Goal: Communication & Community: Share content

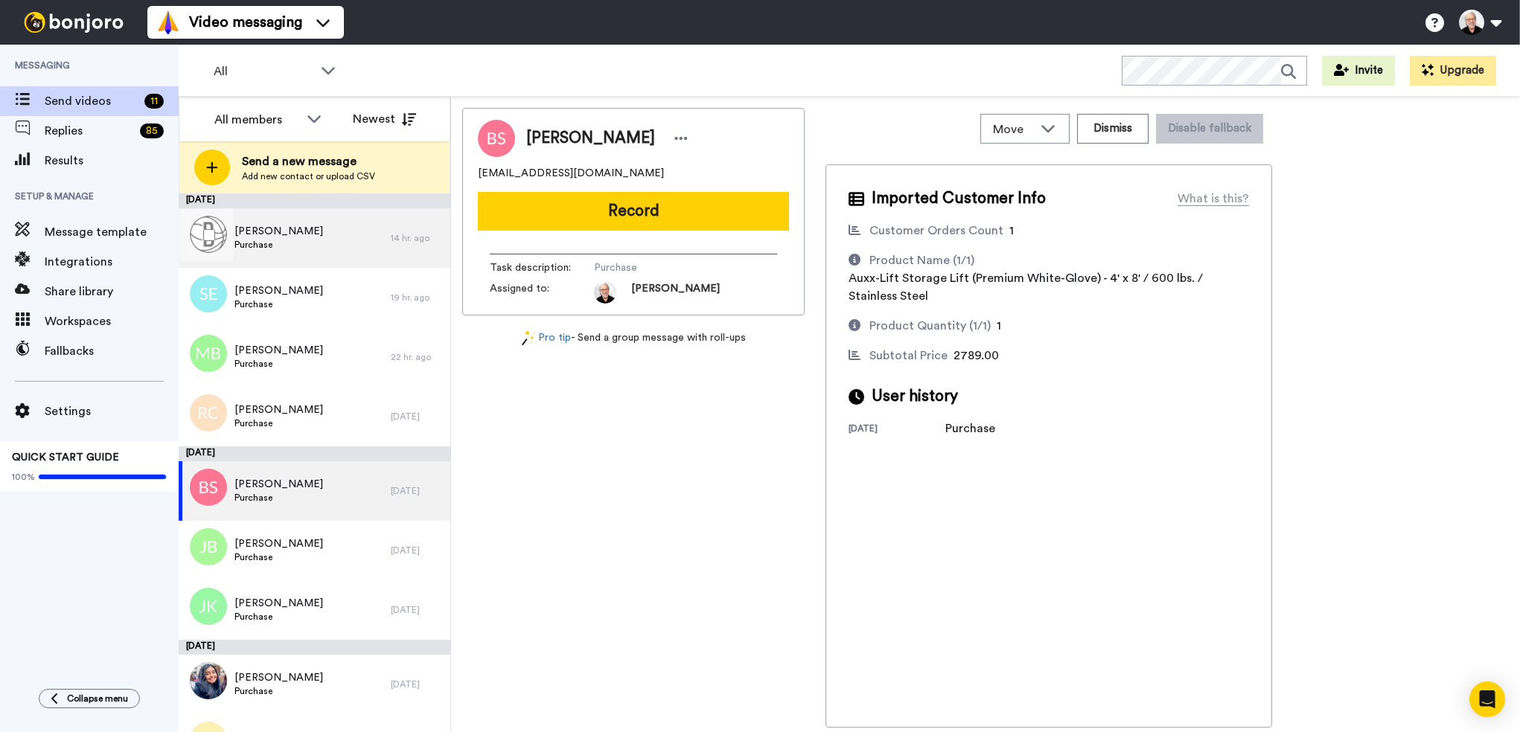
click at [263, 231] on span "[PERSON_NAME]" at bounding box center [278, 231] width 89 height 15
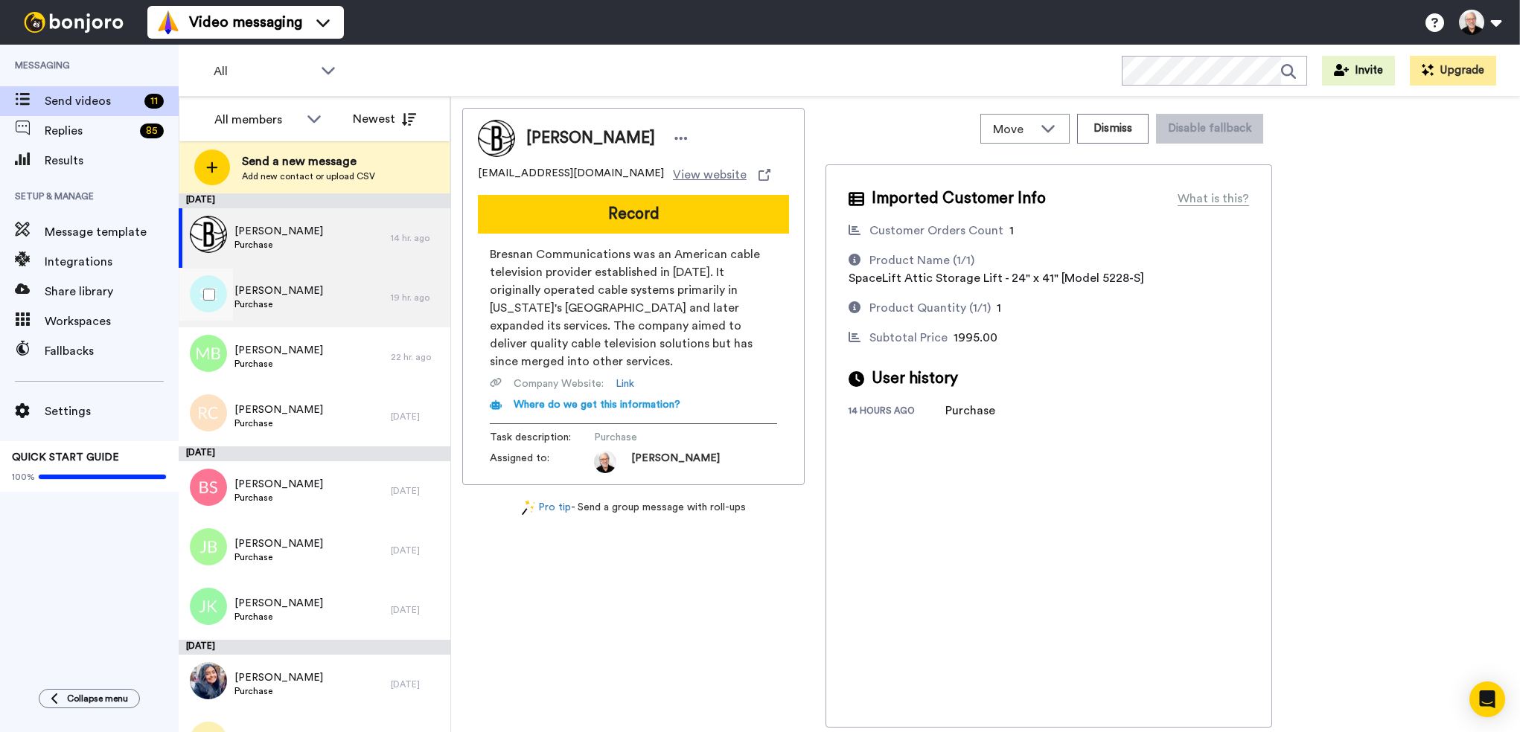
click at [263, 295] on span "Stephen Ellison" at bounding box center [278, 291] width 89 height 15
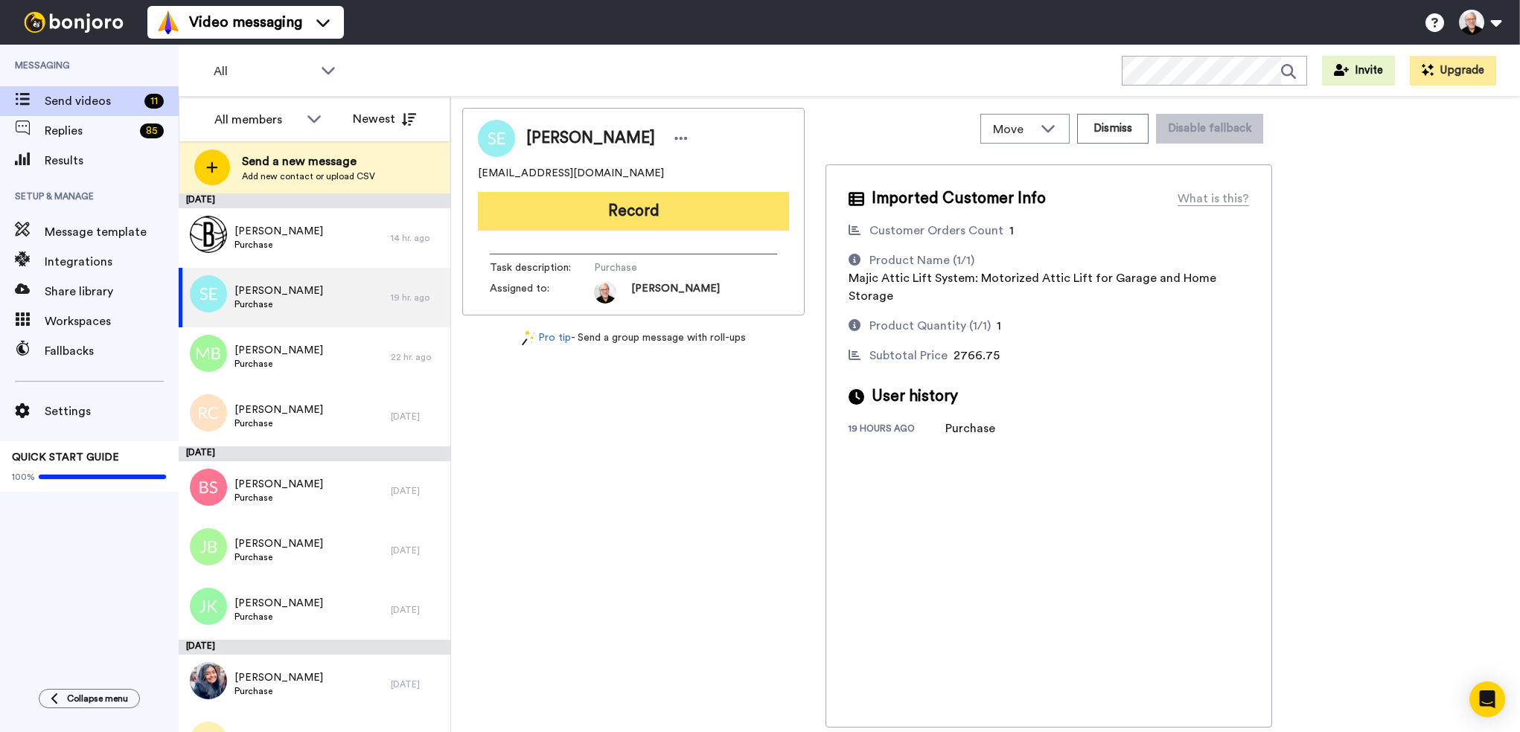
click at [622, 208] on button "Record" at bounding box center [633, 211] width 311 height 39
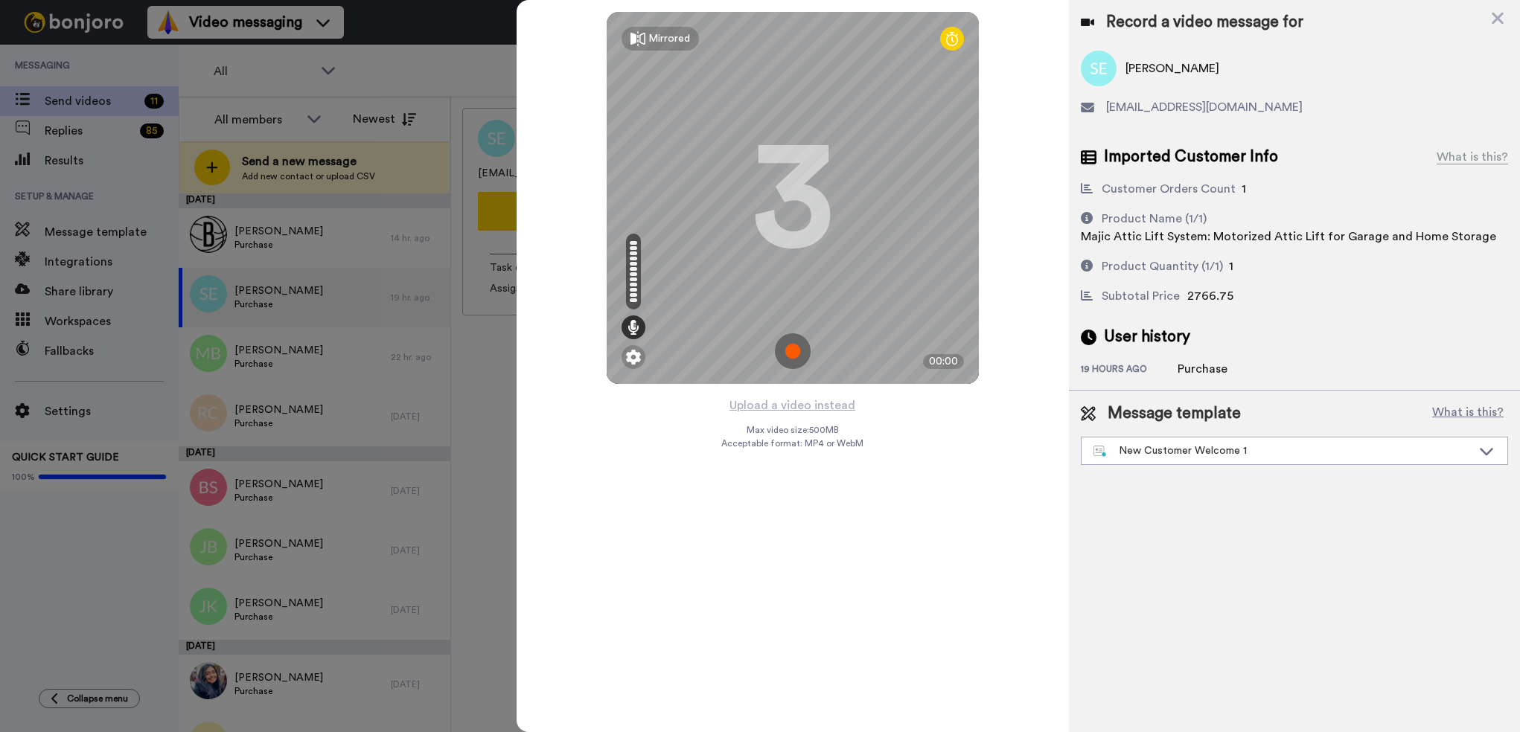
click at [788, 345] on img at bounding box center [793, 351] width 36 height 36
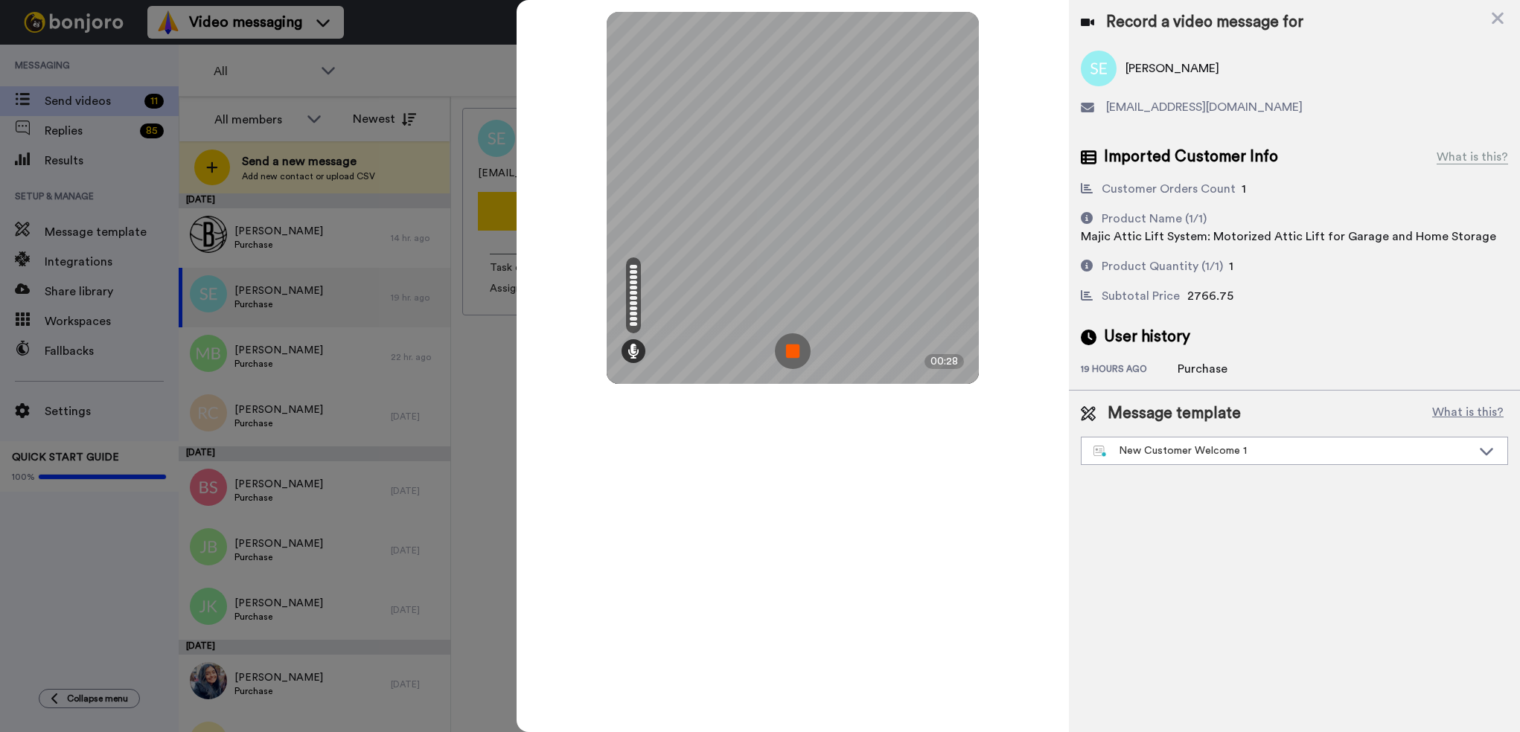
click at [796, 350] on img at bounding box center [793, 351] width 36 height 36
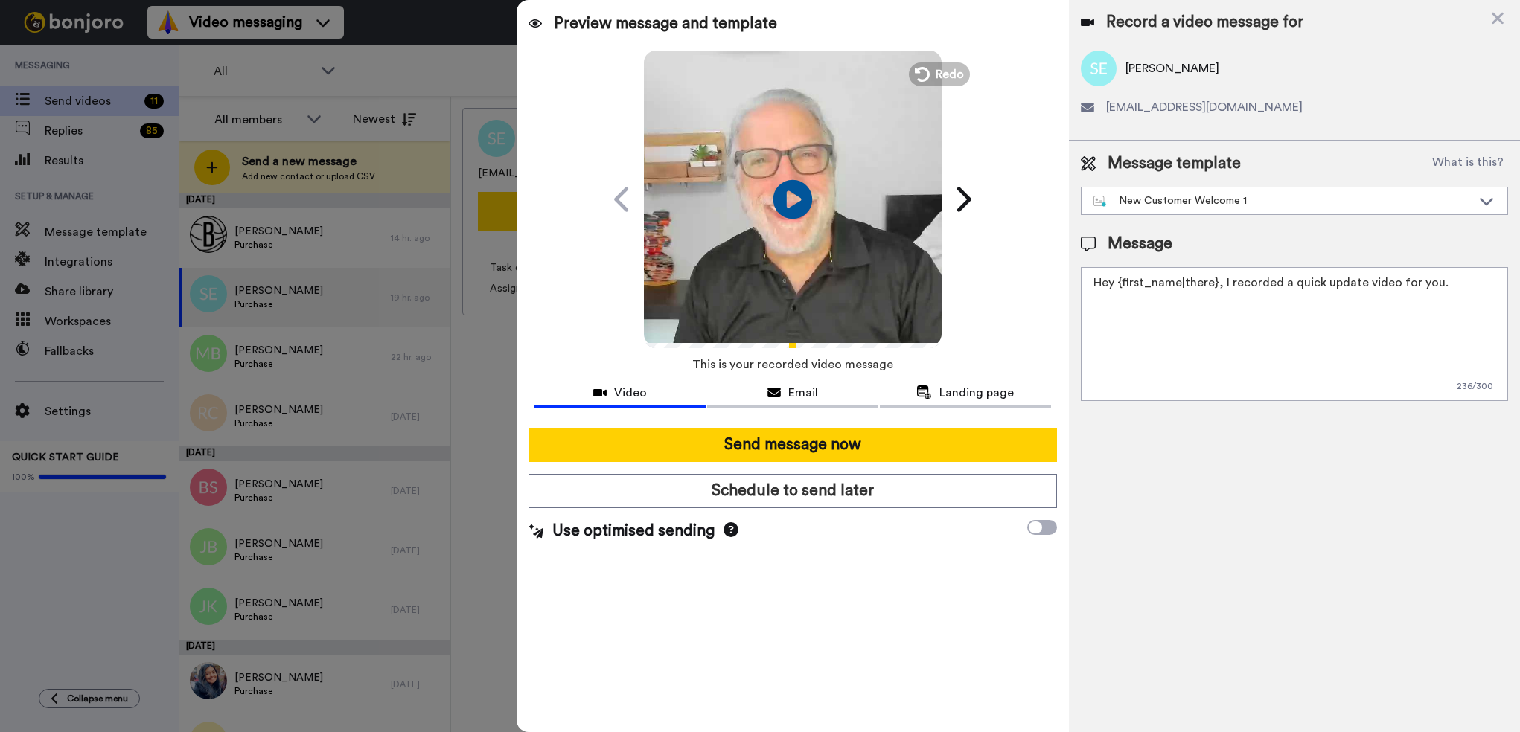
click at [785, 196] on icon at bounding box center [792, 198] width 39 height 39
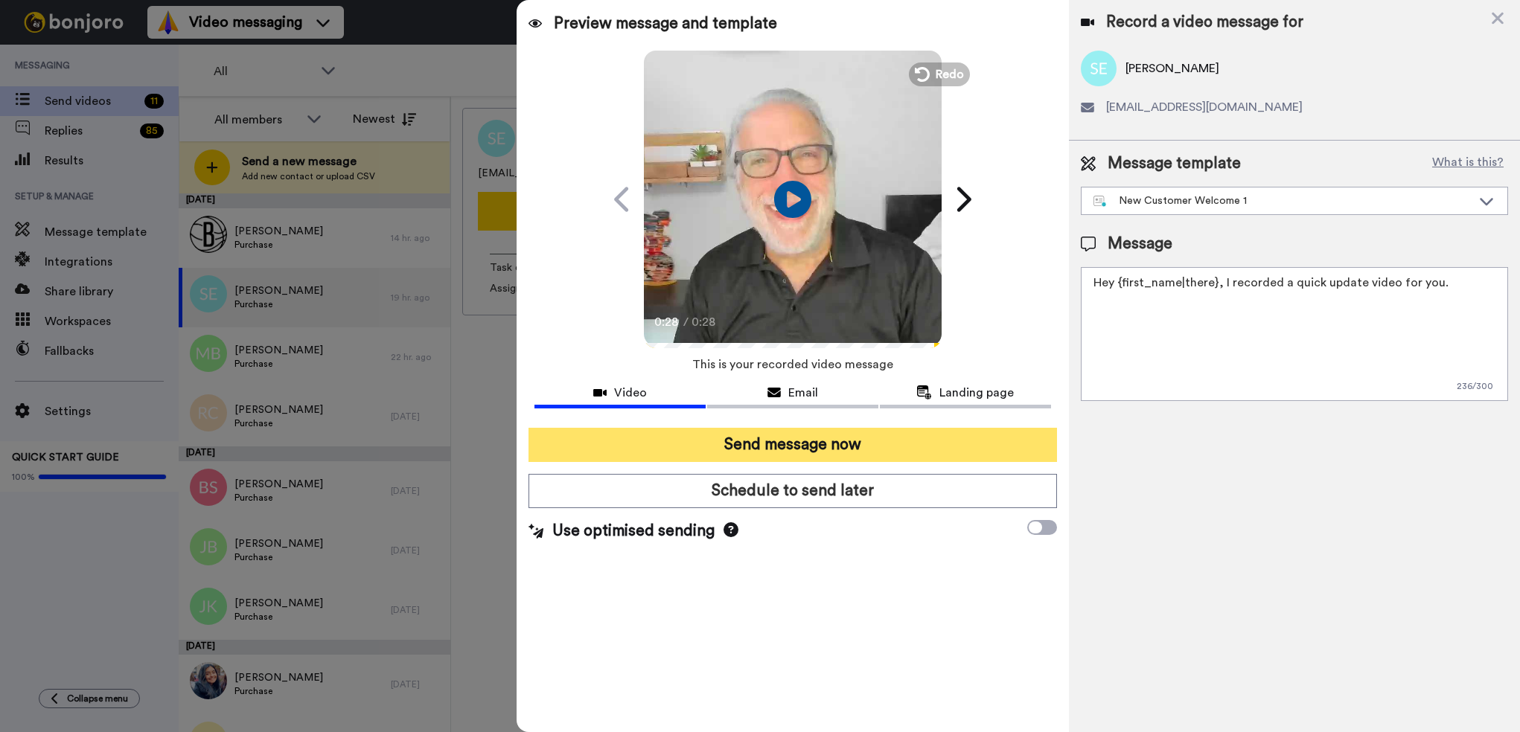
click at [787, 446] on button "Send message now" at bounding box center [792, 445] width 528 height 34
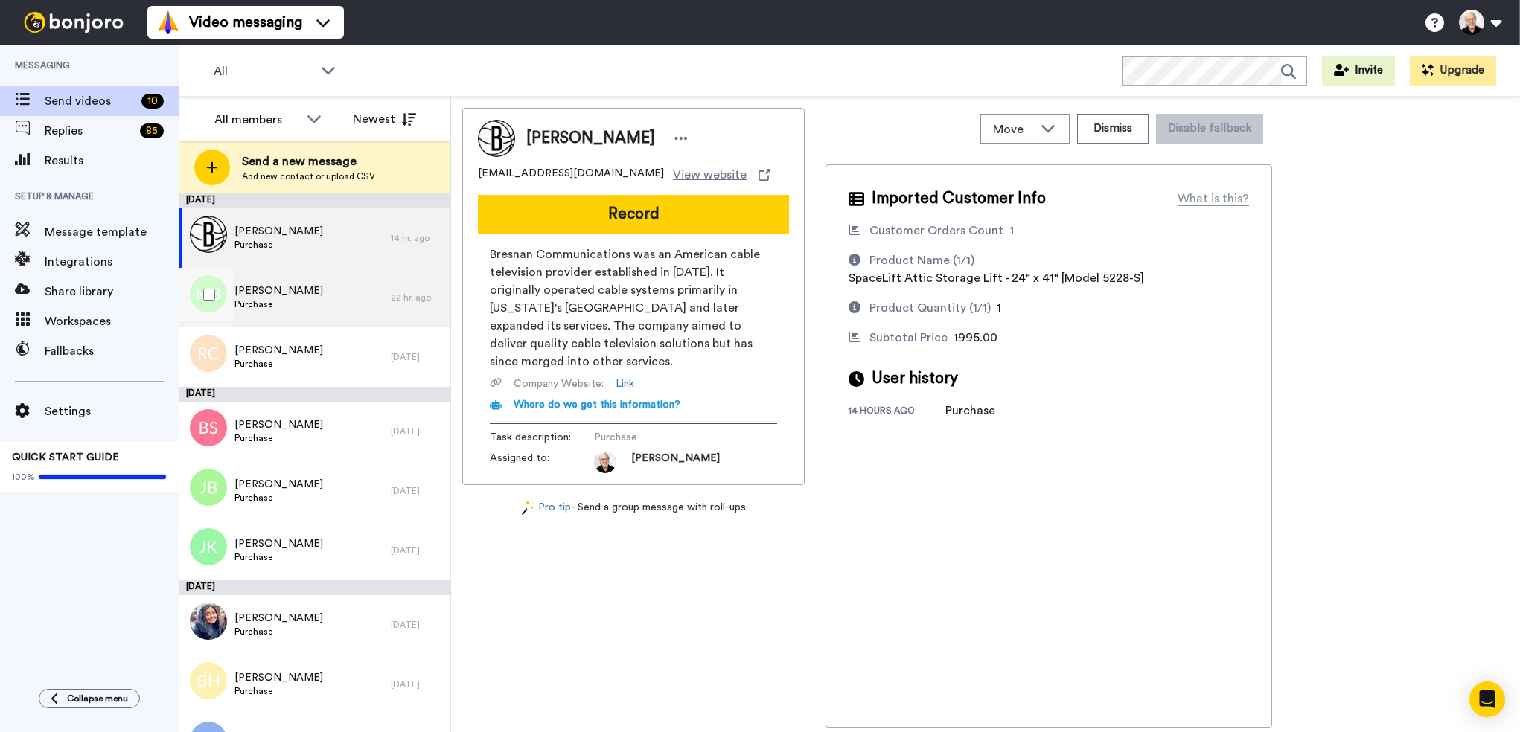
click at [256, 297] on span "[PERSON_NAME]" at bounding box center [278, 291] width 89 height 15
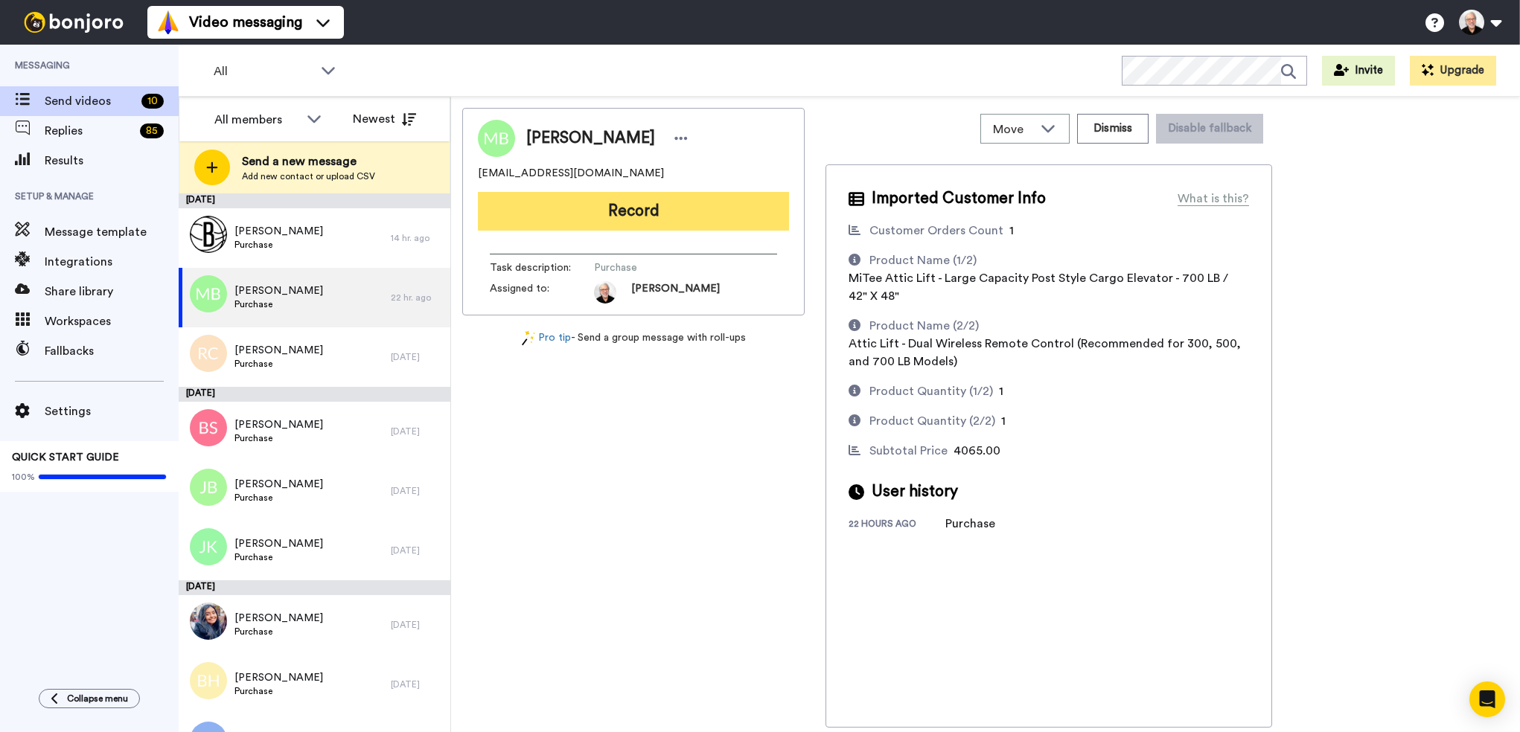
click at [642, 216] on button "Record" at bounding box center [633, 211] width 311 height 39
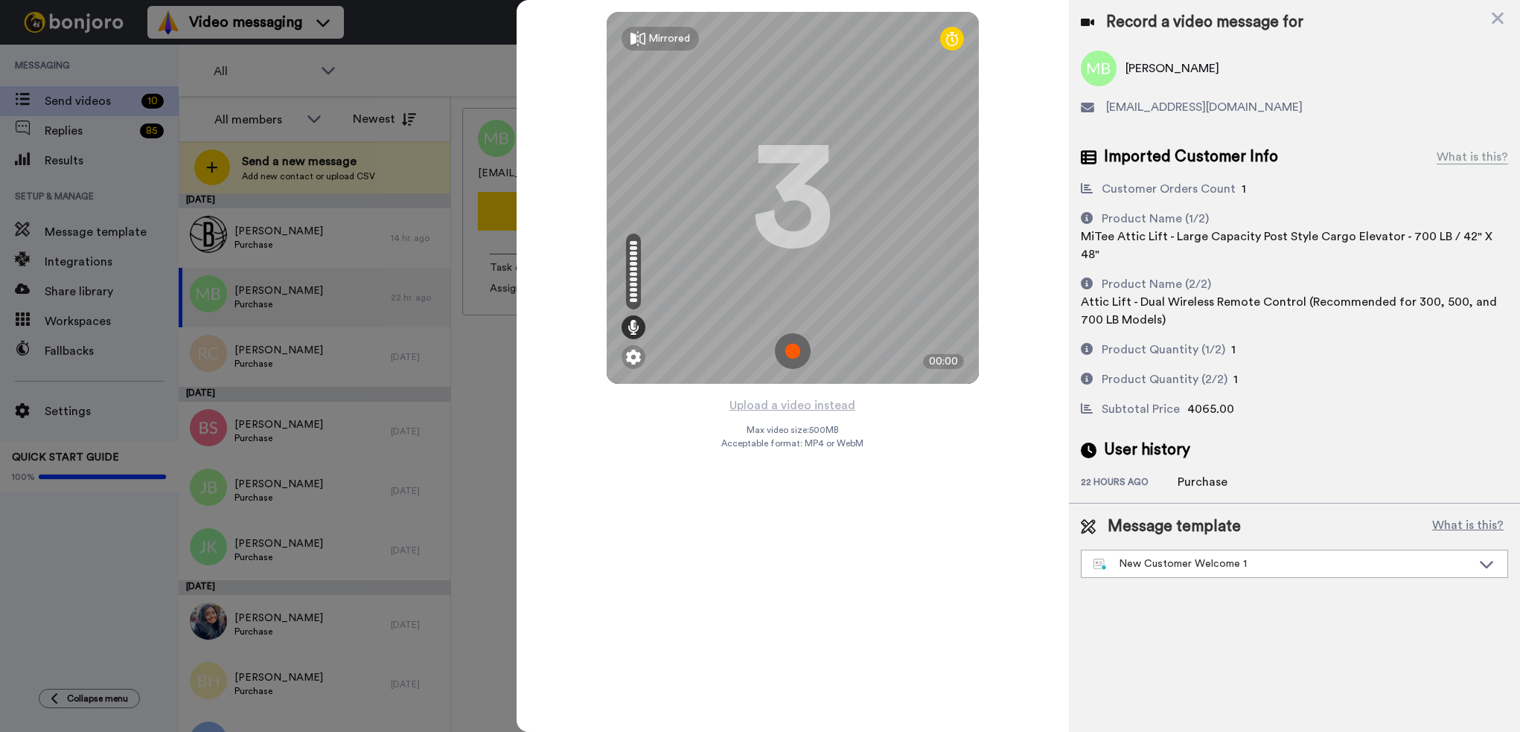
click at [1497, 13] on icon at bounding box center [1497, 18] width 15 height 19
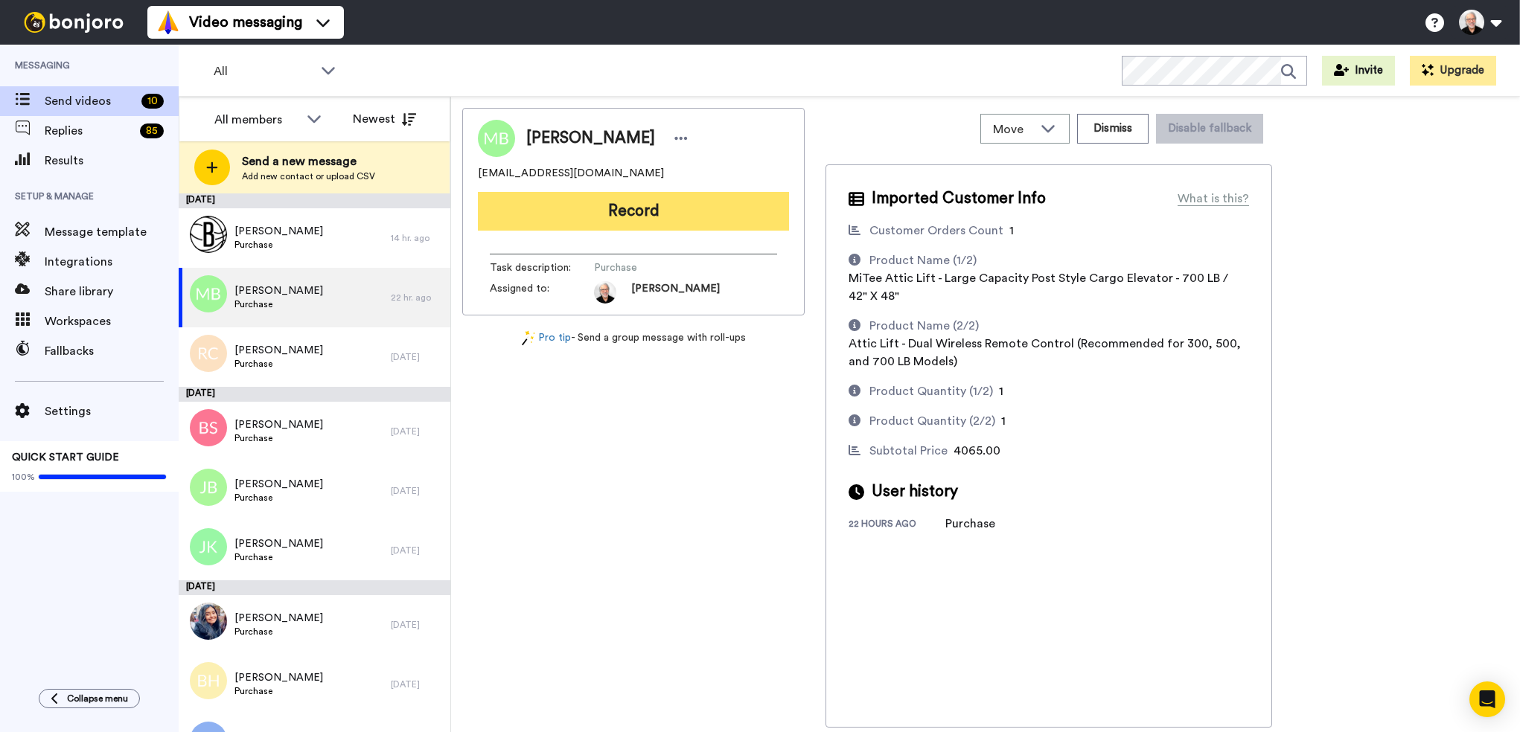
click at [610, 208] on button "Record" at bounding box center [633, 211] width 311 height 39
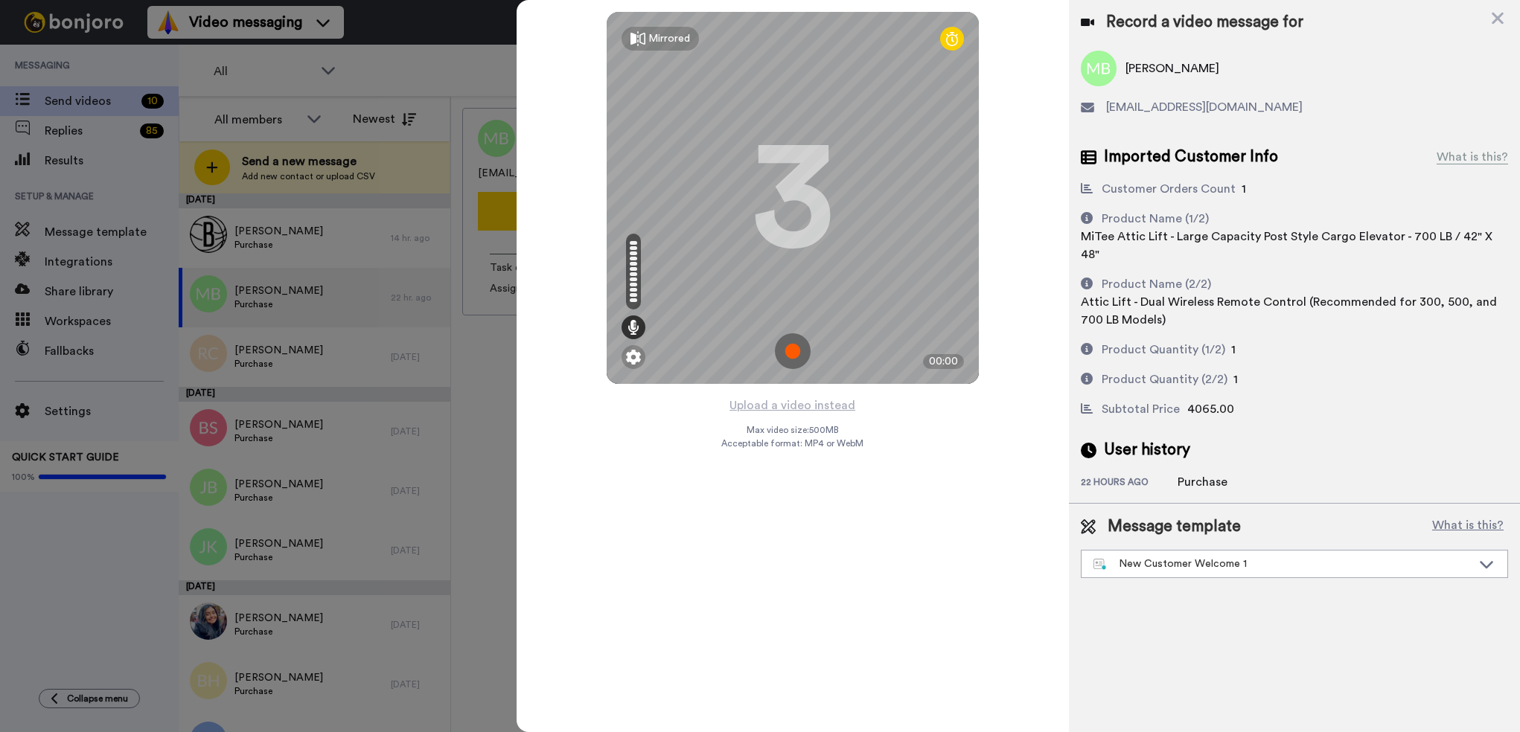
click at [787, 356] on img at bounding box center [793, 351] width 36 height 36
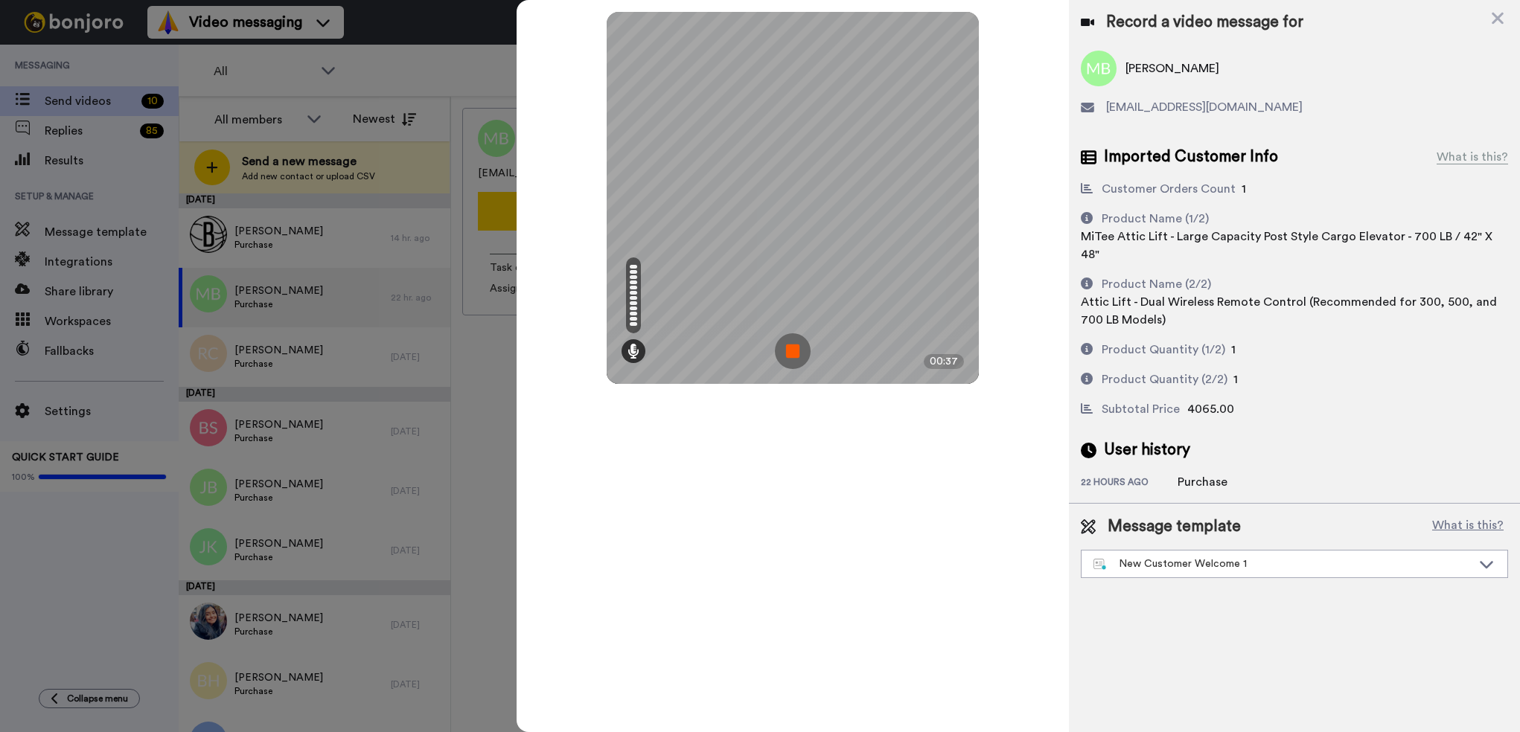
click at [788, 355] on img at bounding box center [793, 351] width 36 height 36
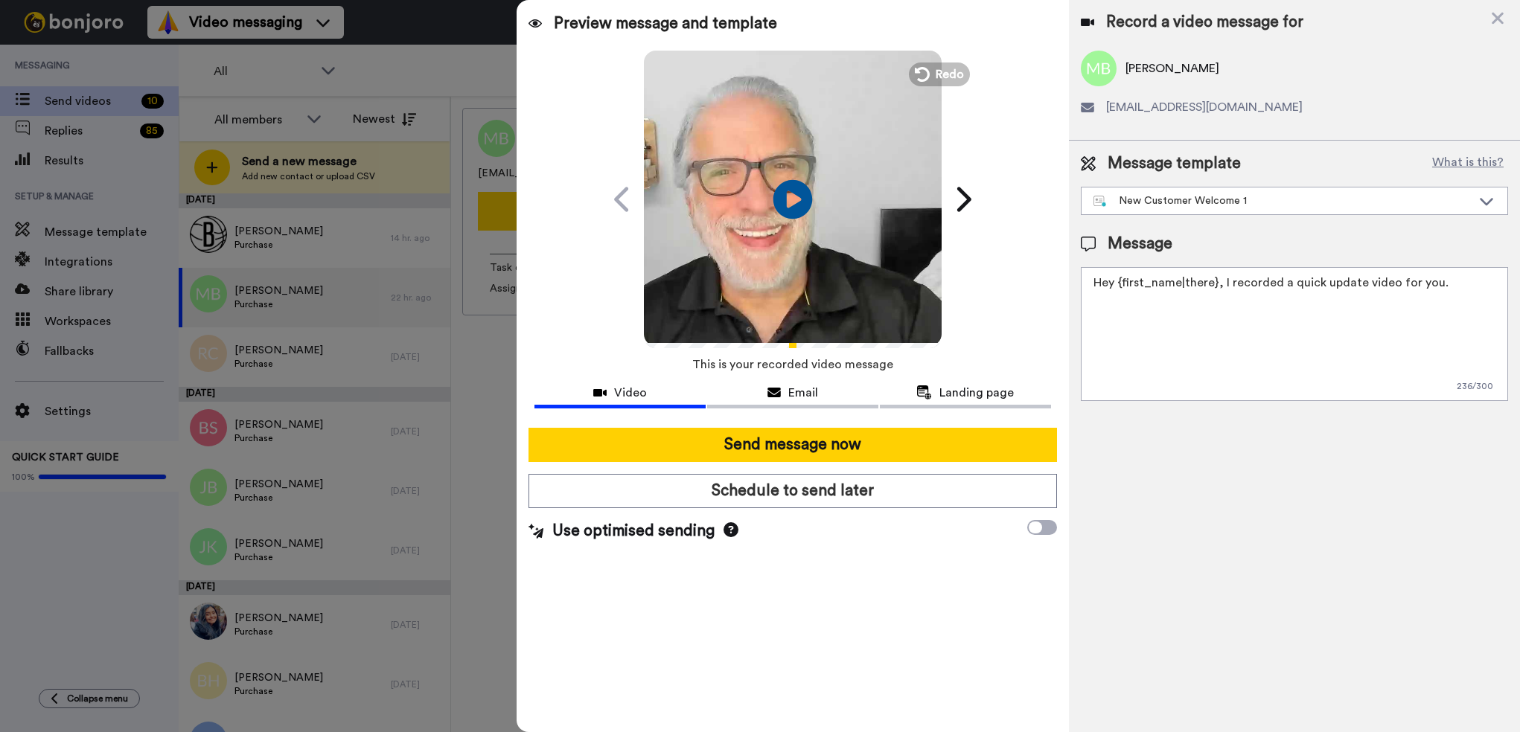
click at [793, 202] on icon "Play/Pause" at bounding box center [792, 199] width 39 height 71
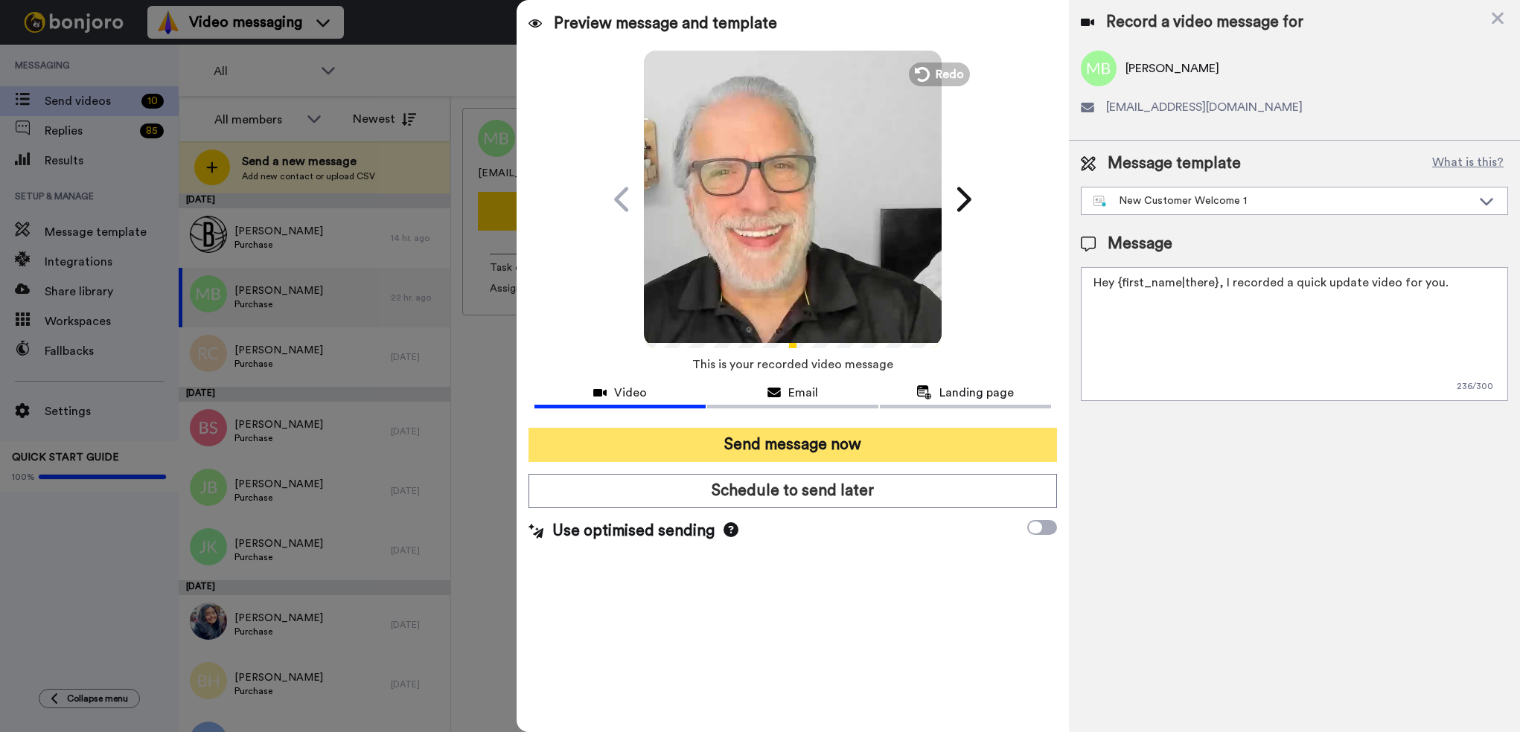
click at [774, 447] on button "Send message now" at bounding box center [792, 445] width 528 height 34
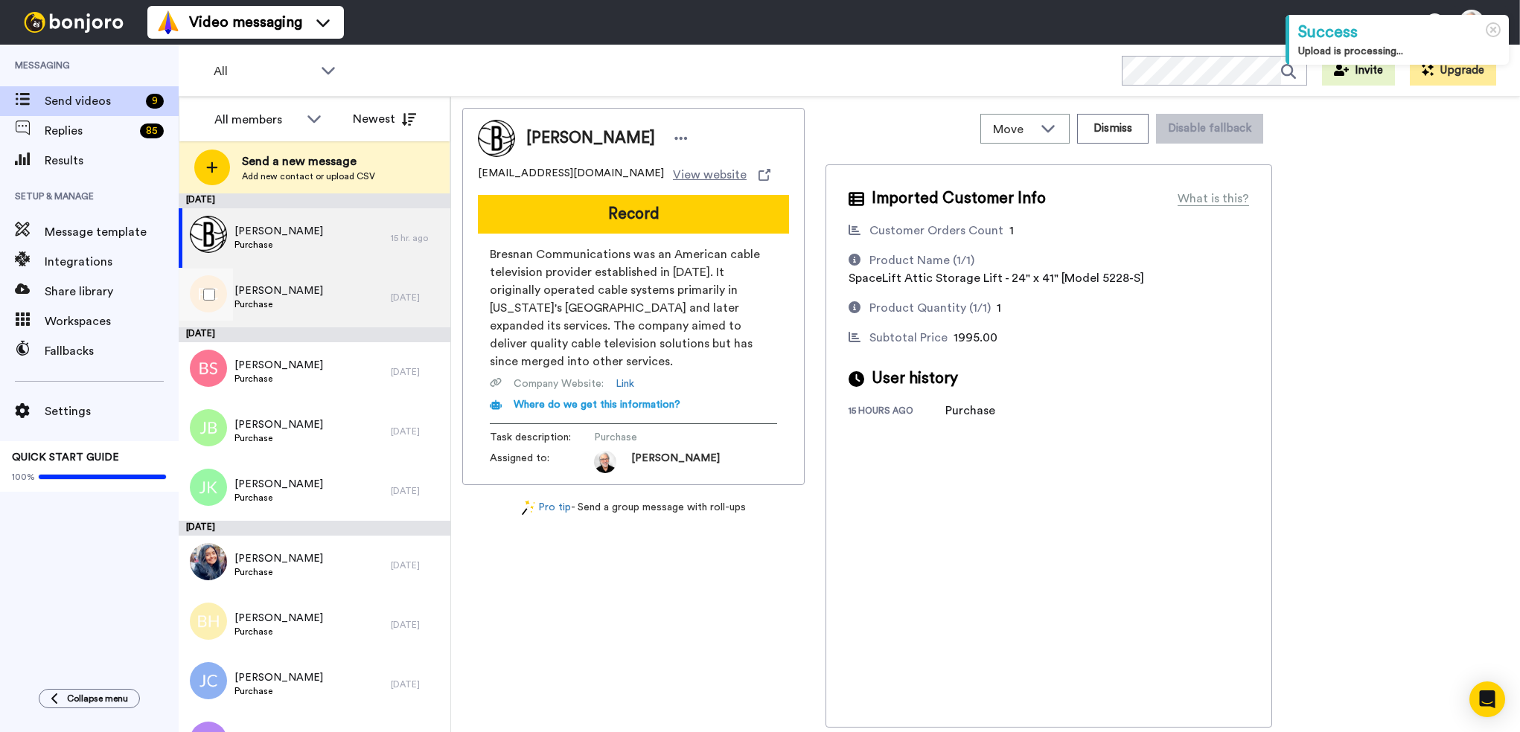
click at [276, 296] on span "[PERSON_NAME]" at bounding box center [278, 291] width 89 height 15
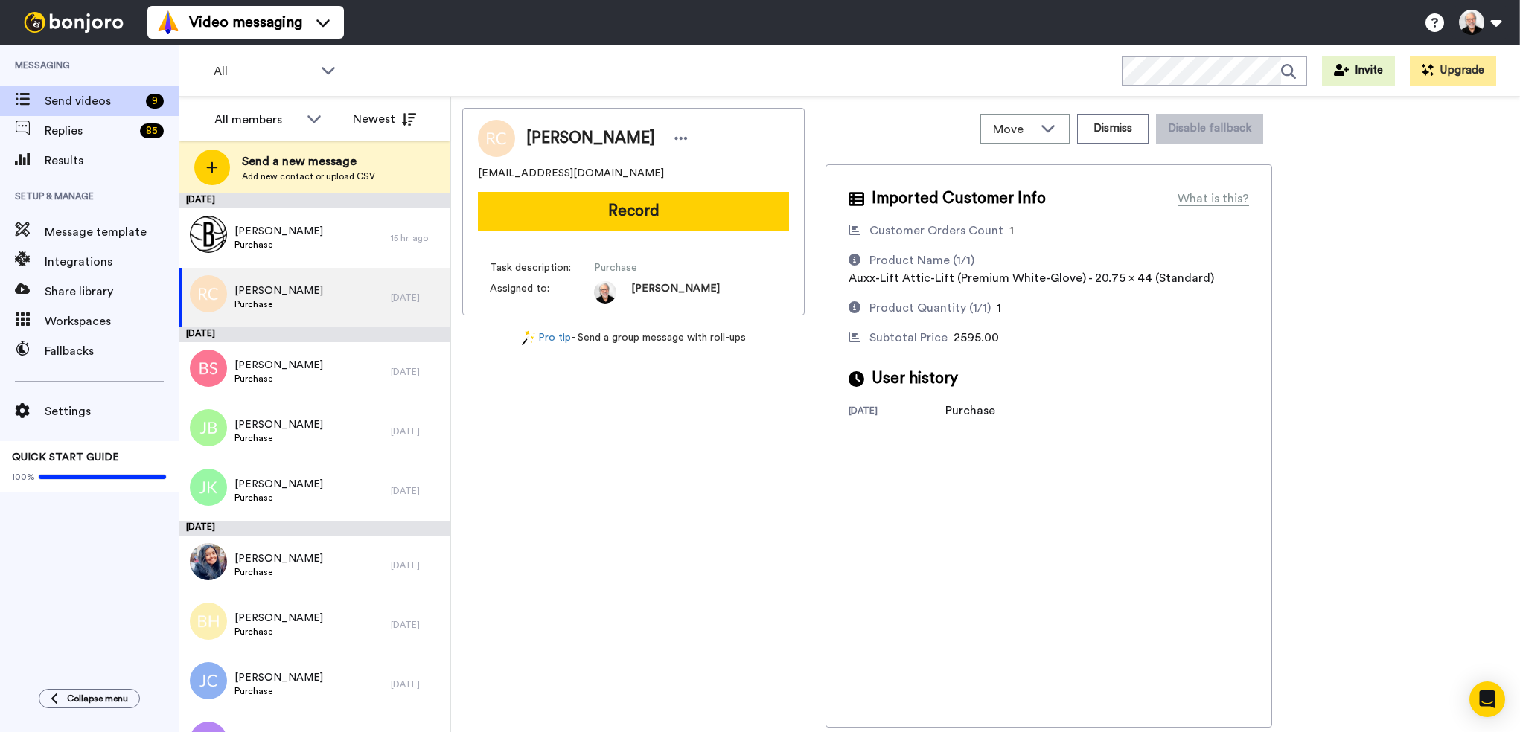
click at [650, 205] on button "Record" at bounding box center [633, 211] width 311 height 39
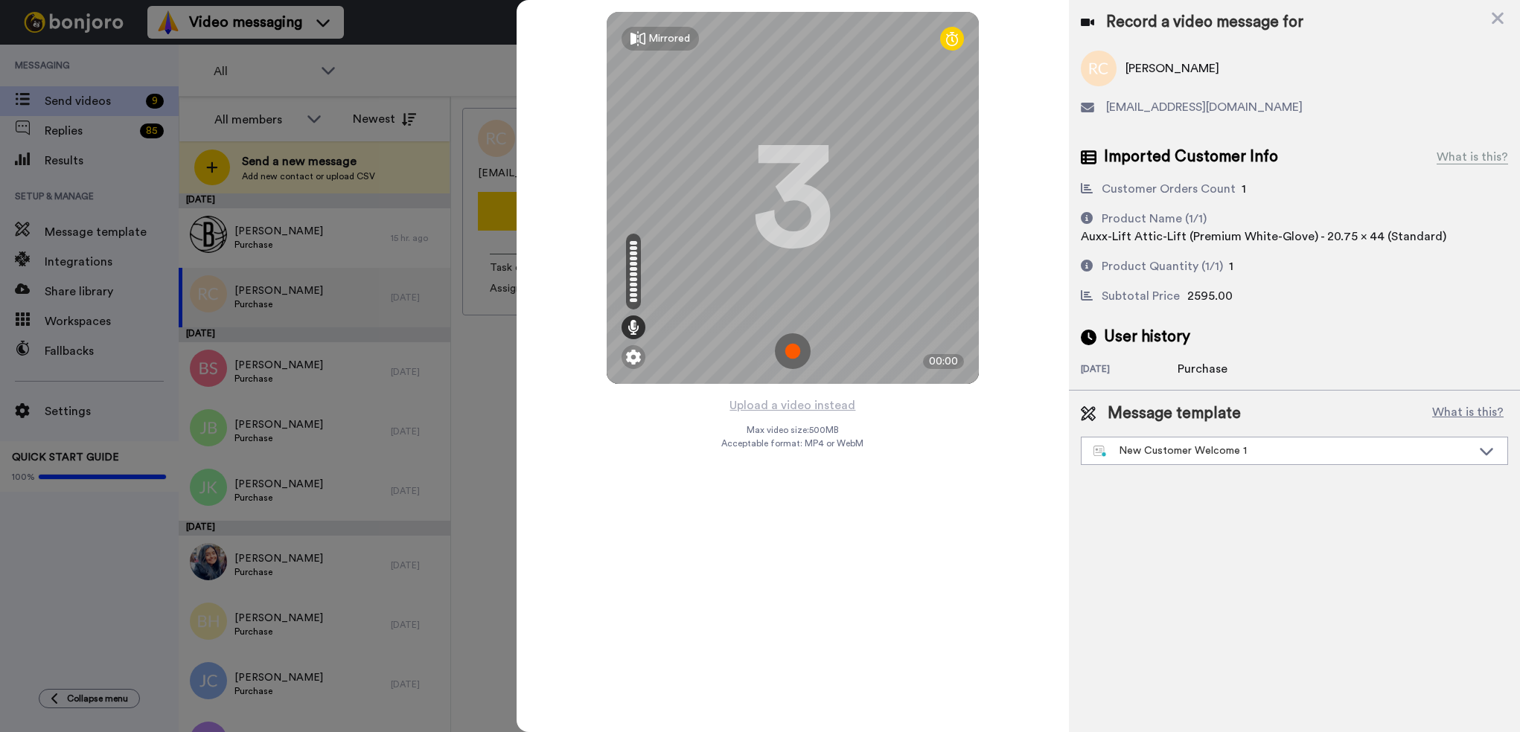
click at [793, 348] on img at bounding box center [793, 351] width 36 height 36
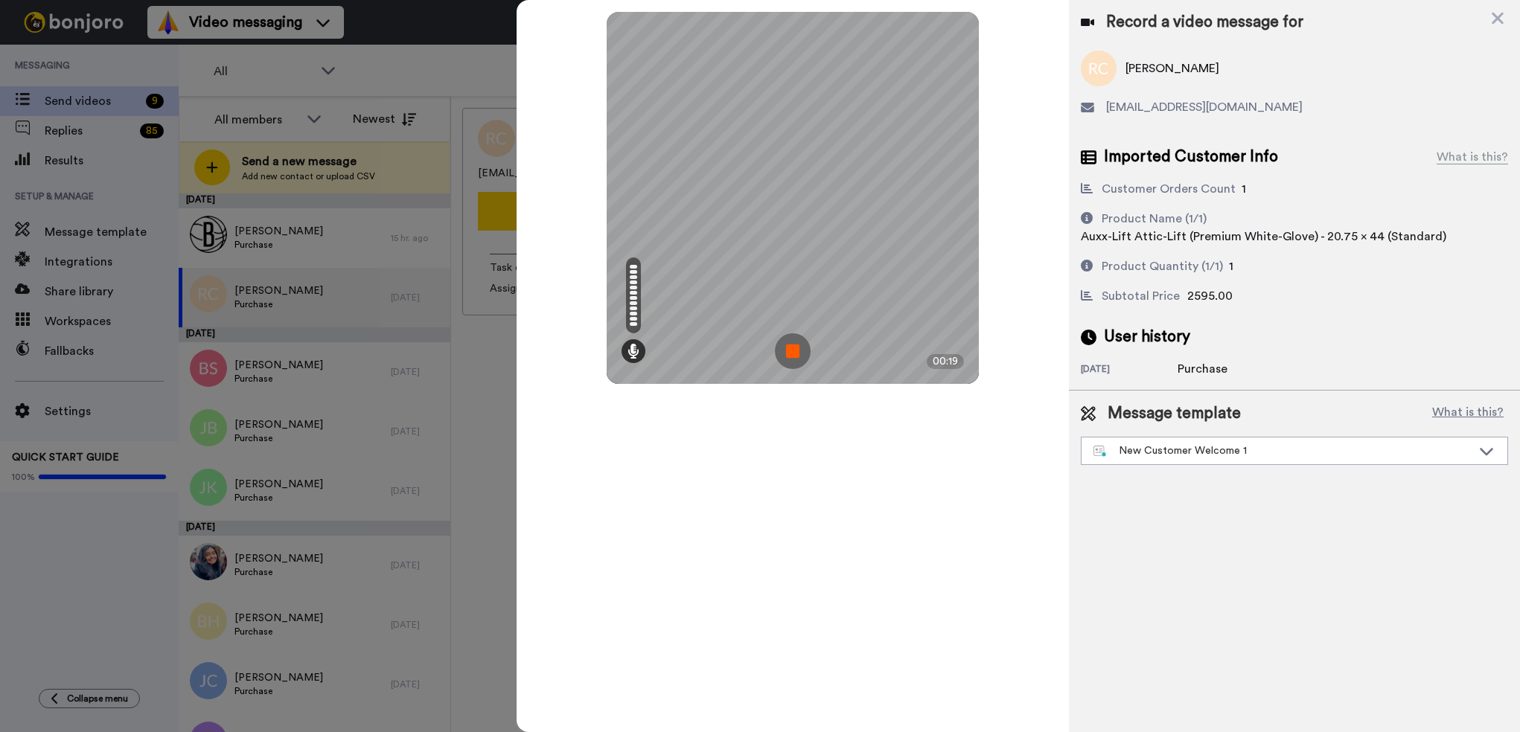
click at [787, 356] on img at bounding box center [793, 351] width 36 height 36
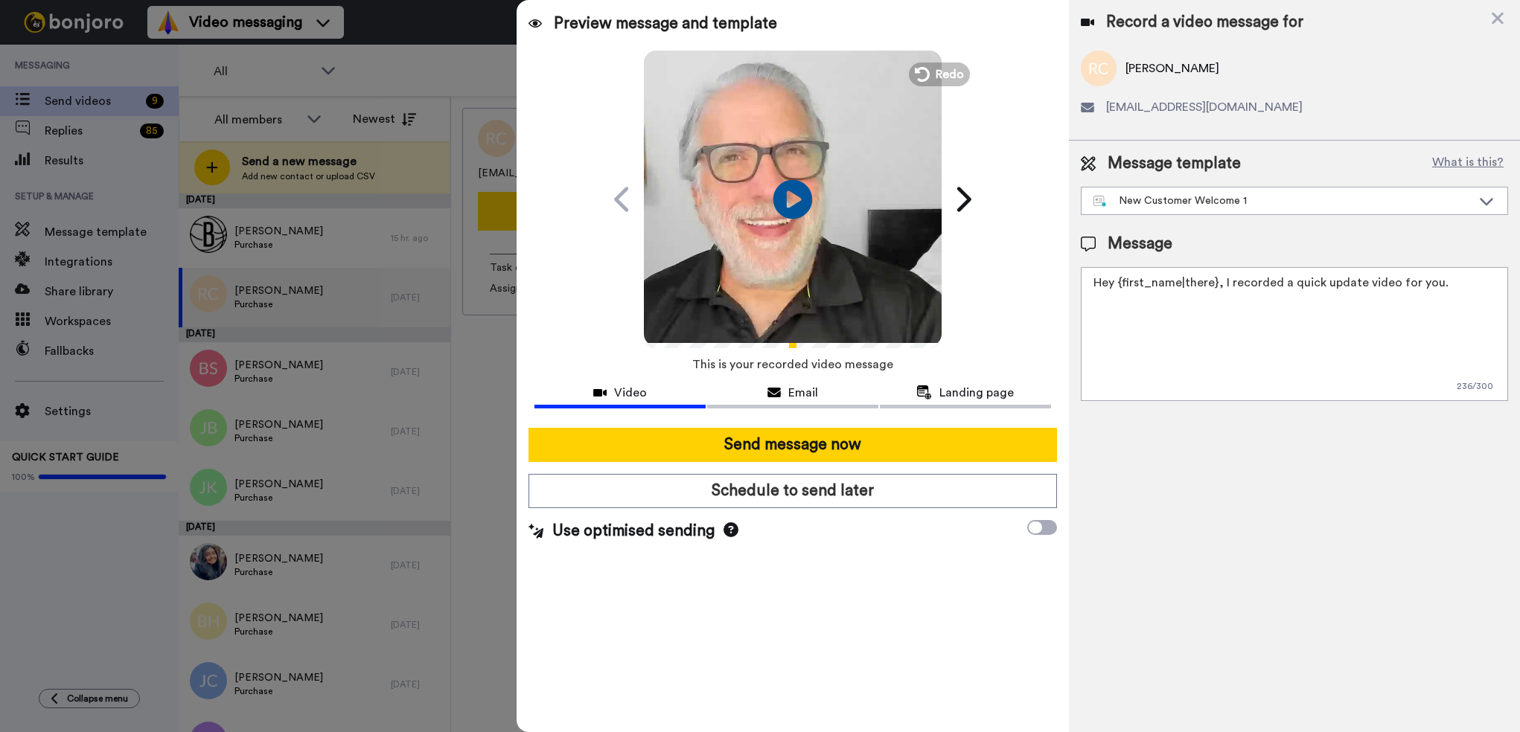
click at [798, 191] on icon at bounding box center [792, 198] width 39 height 39
click at [1500, 17] on icon at bounding box center [1497, 19] width 12 height 12
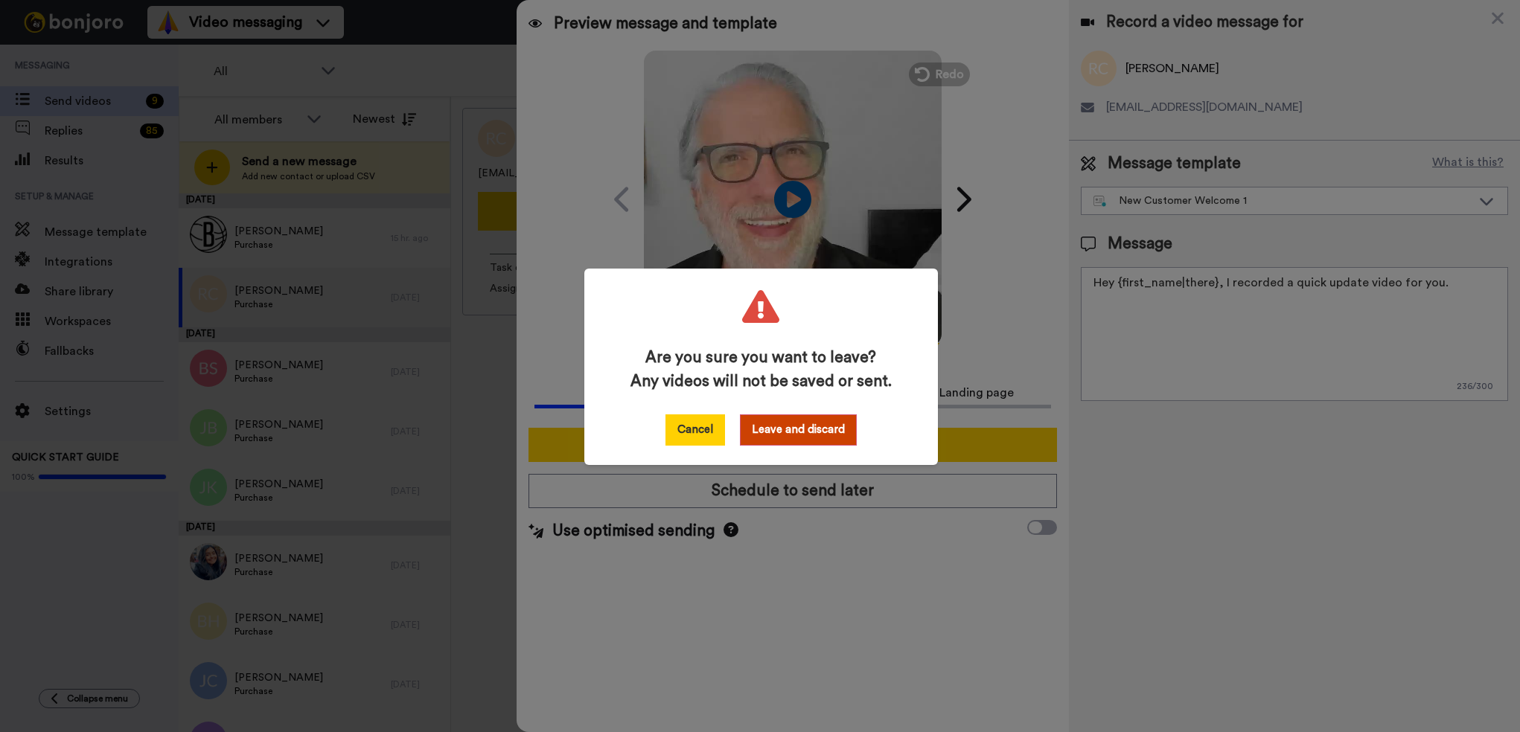
click at [685, 426] on button "Cancel" at bounding box center [695, 430] width 60 height 31
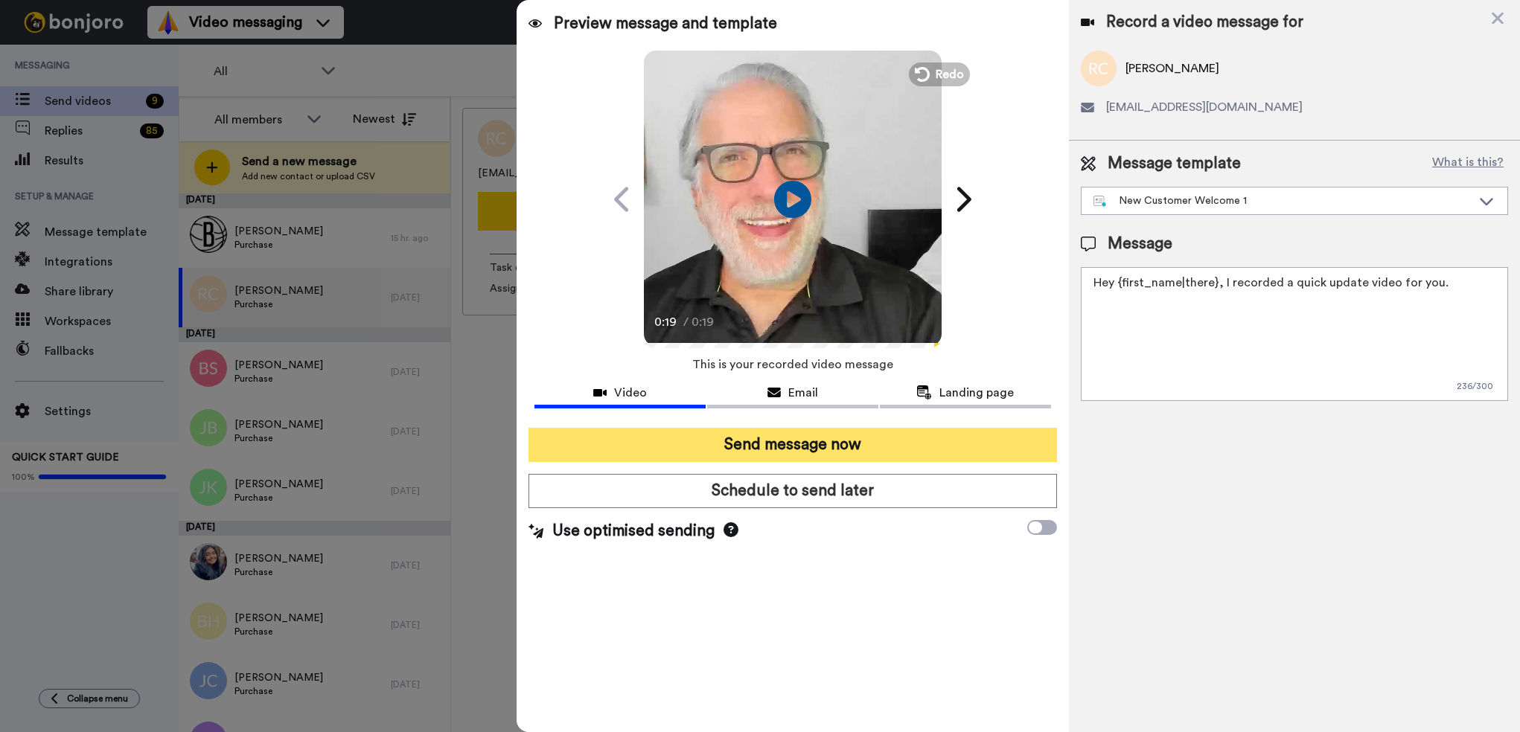
click at [797, 444] on button "Send message now" at bounding box center [792, 445] width 528 height 34
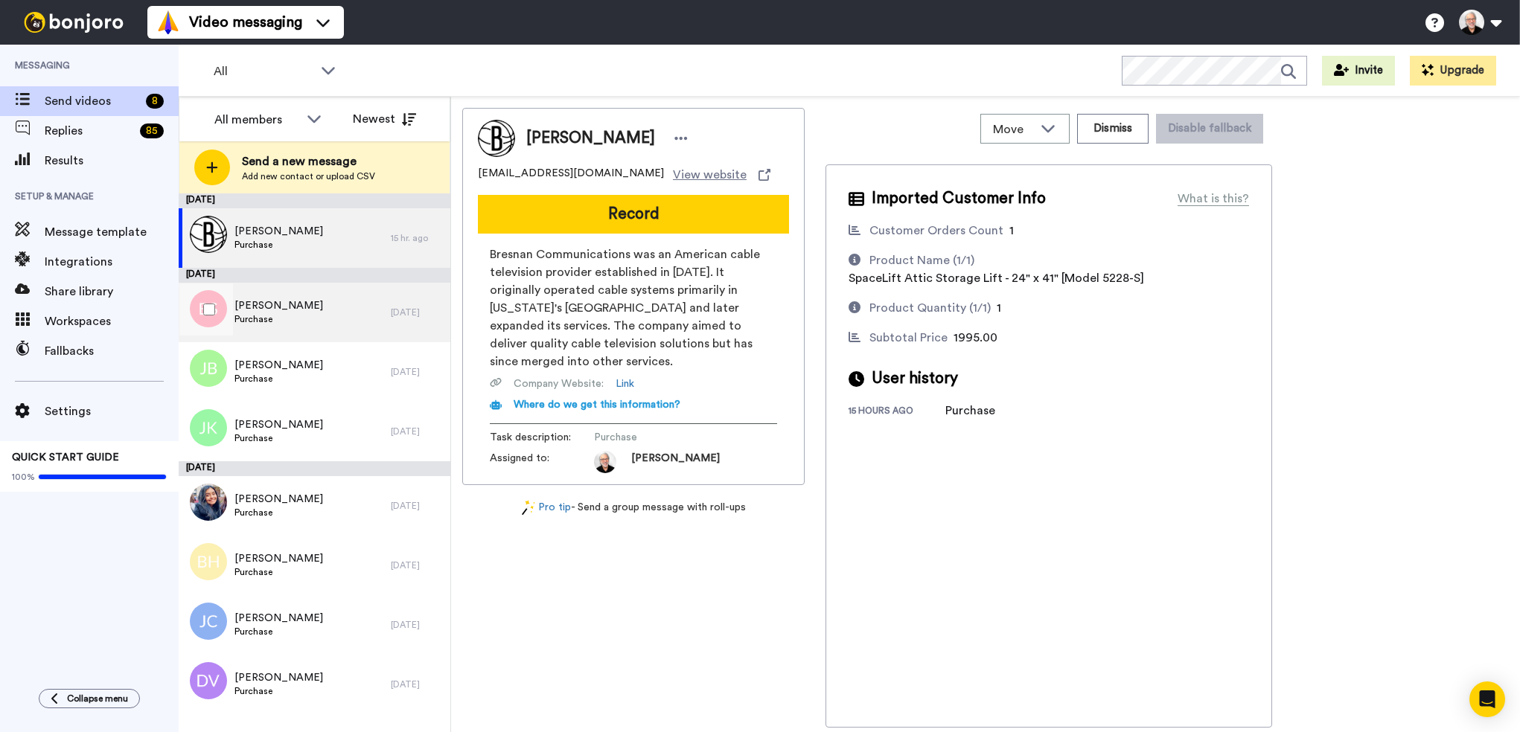
click at [263, 308] on span "[PERSON_NAME]" at bounding box center [278, 305] width 89 height 15
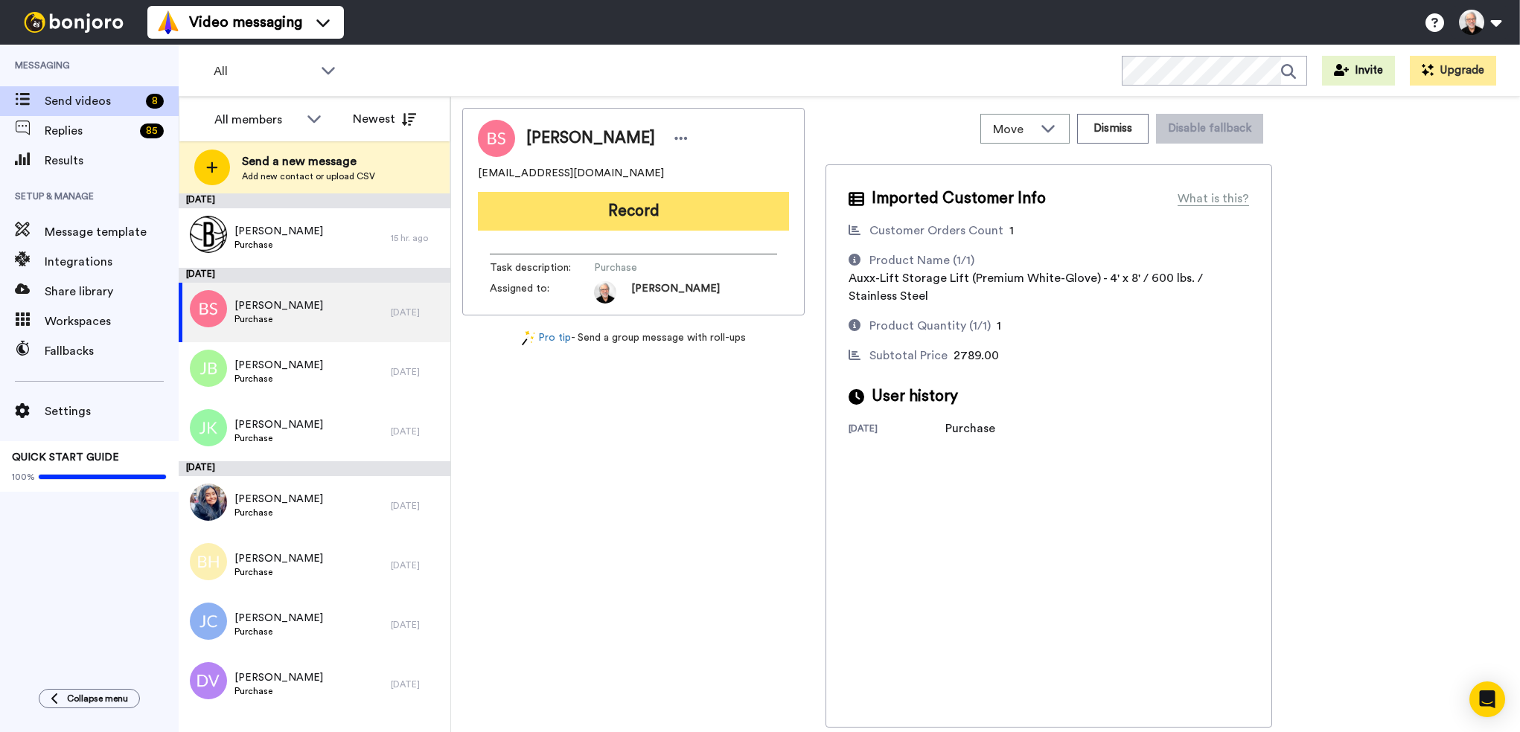
click at [570, 214] on button "Record" at bounding box center [633, 211] width 311 height 39
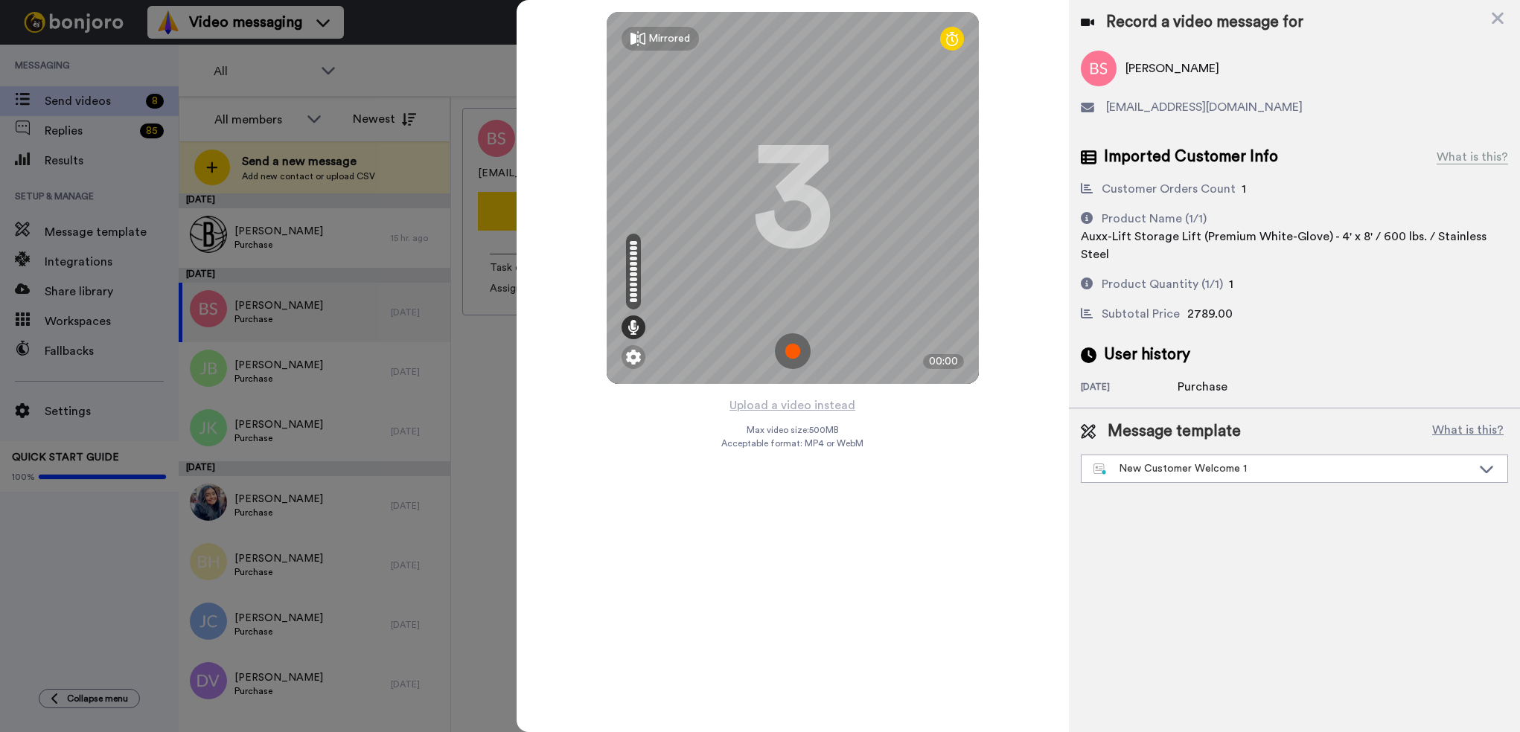
click at [796, 359] on img at bounding box center [793, 351] width 36 height 36
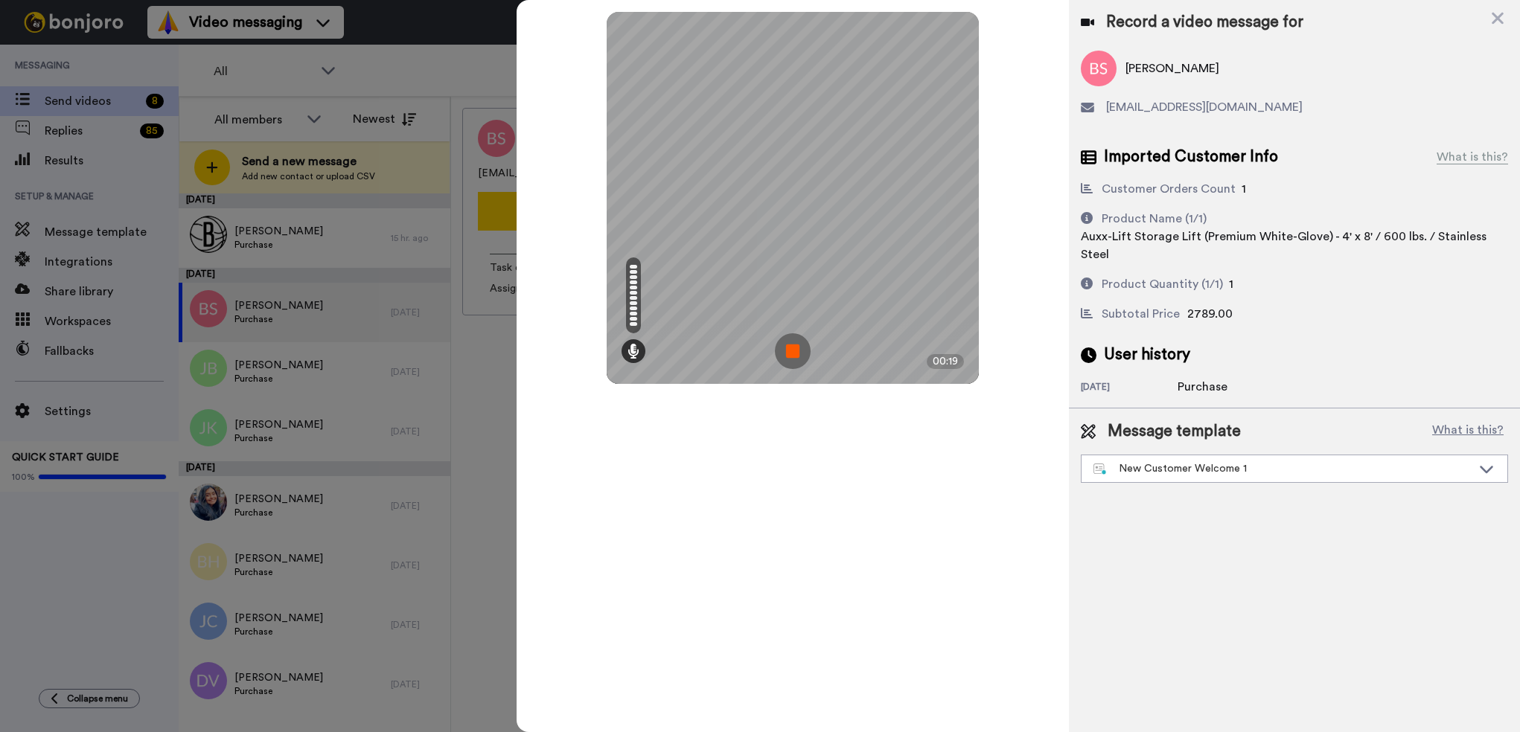
click at [796, 356] on img at bounding box center [793, 351] width 36 height 36
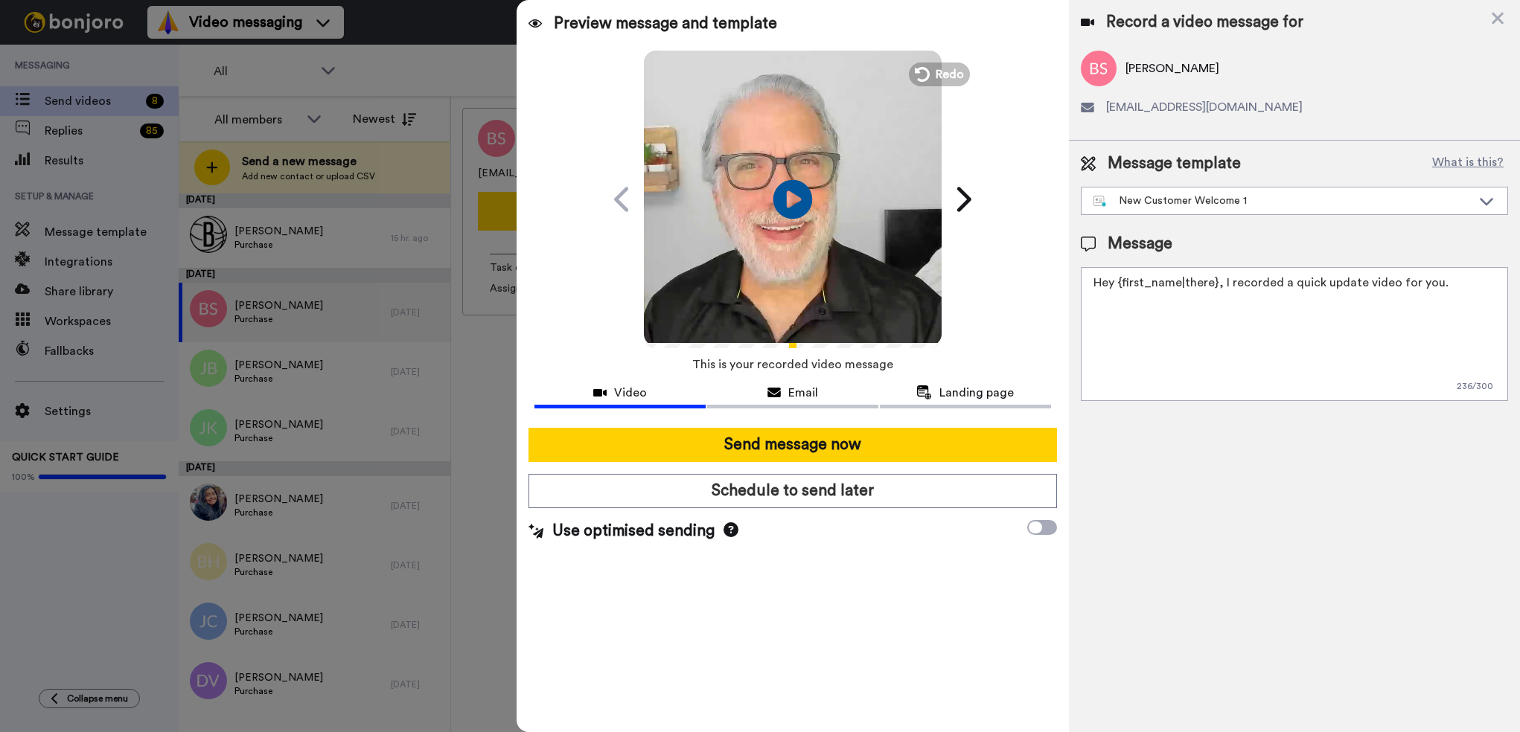
click at [796, 208] on icon at bounding box center [792, 198] width 39 height 39
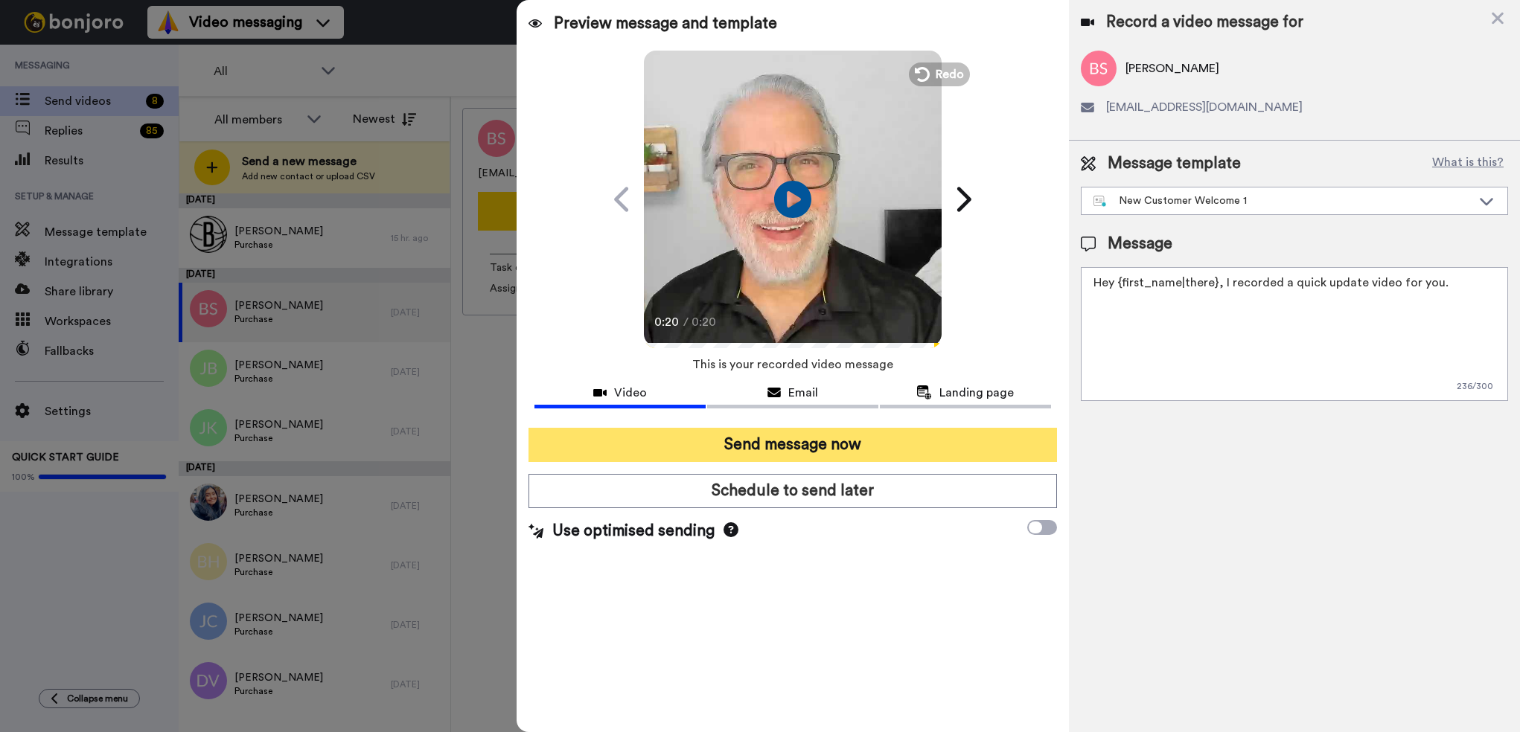
click at [789, 446] on button "Send message now" at bounding box center [792, 445] width 528 height 34
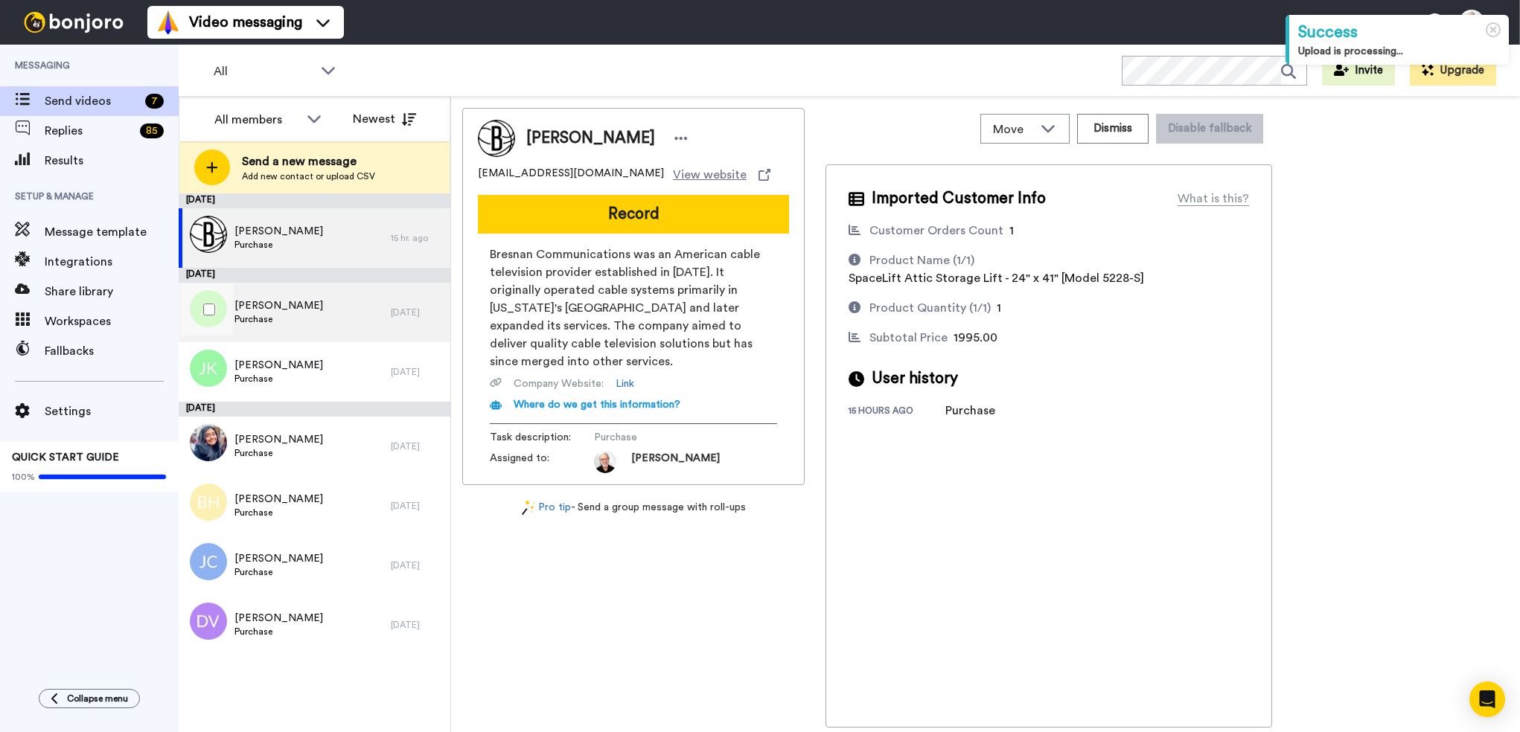
click at [272, 307] on span "Jonathan Burgess" at bounding box center [278, 305] width 89 height 15
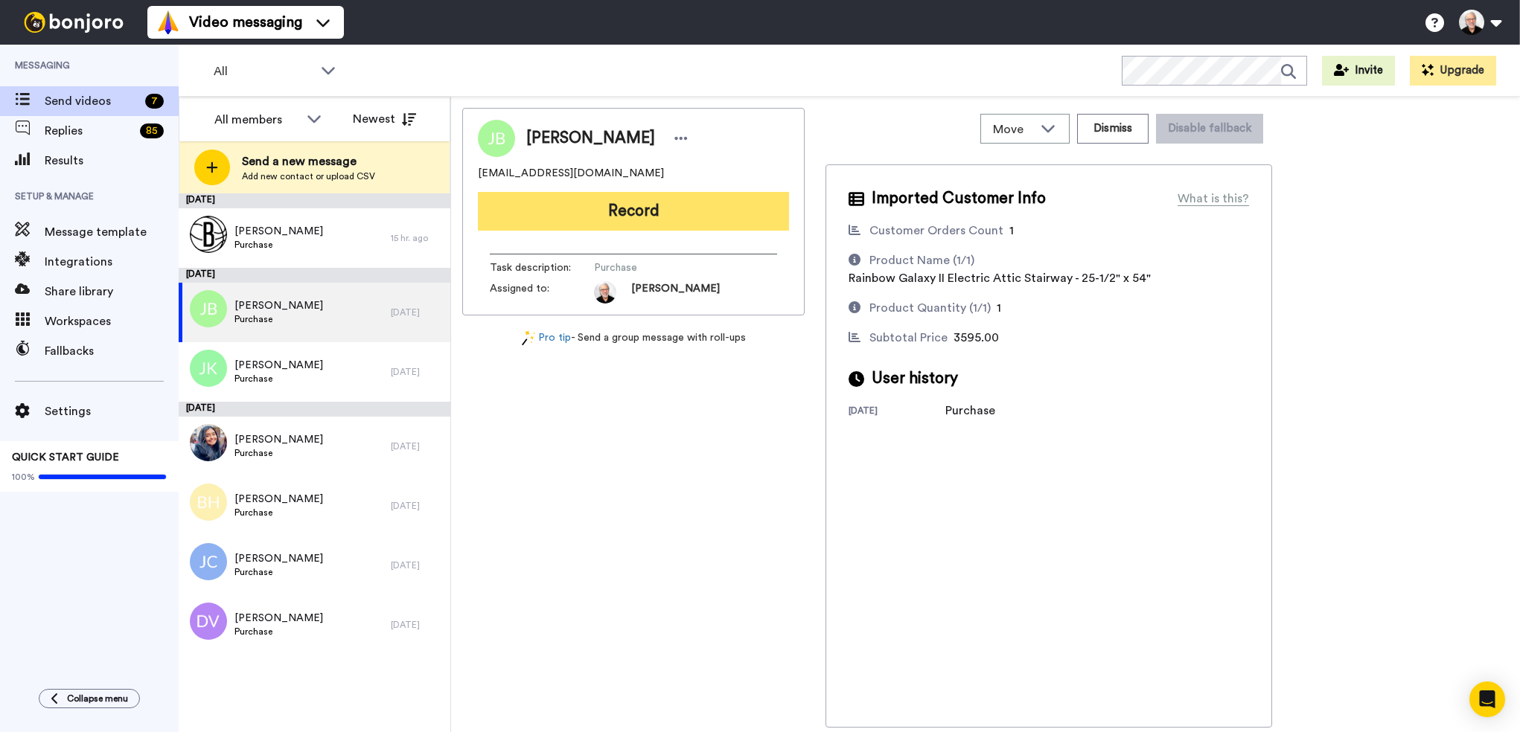
click at [624, 217] on button "Record" at bounding box center [633, 211] width 311 height 39
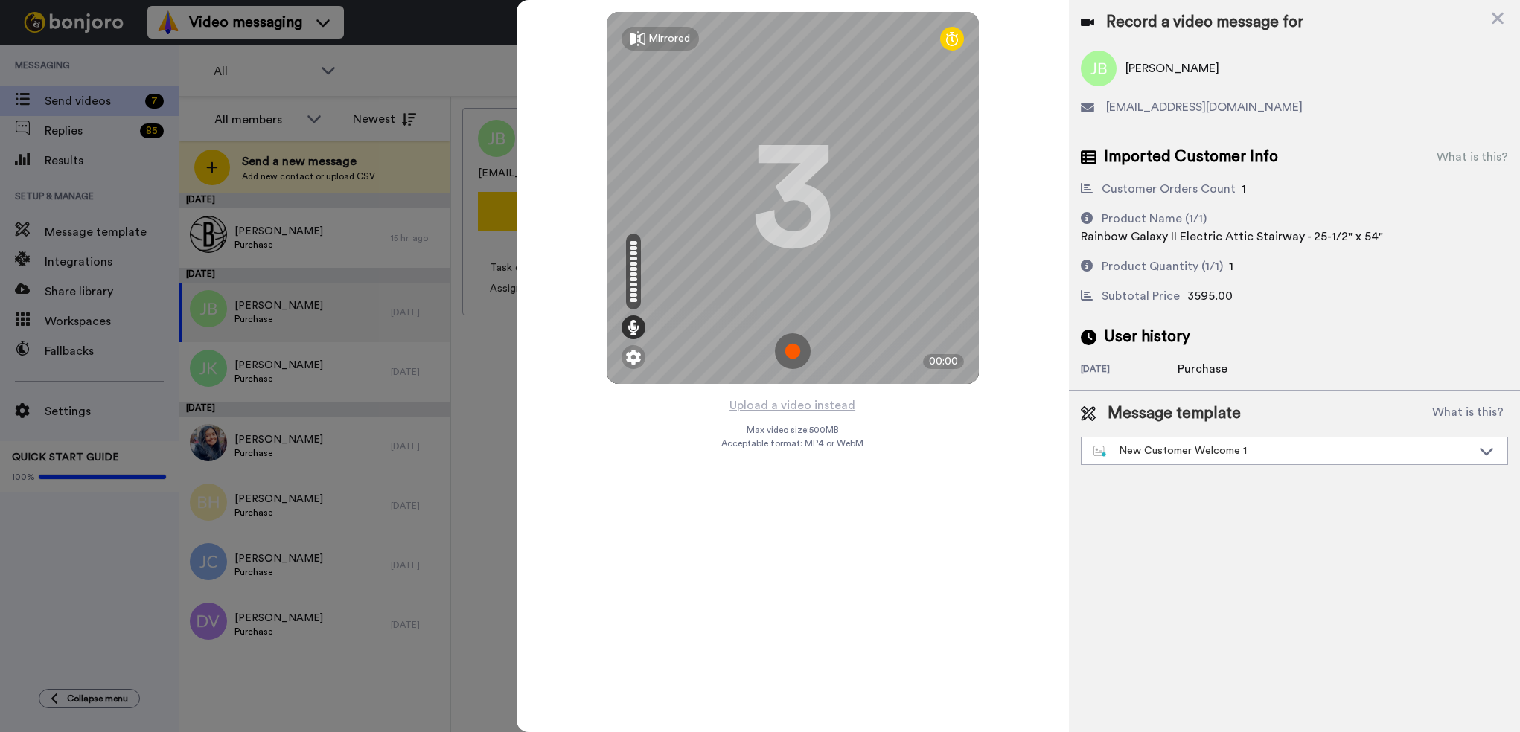
click at [787, 354] on img at bounding box center [793, 351] width 36 height 36
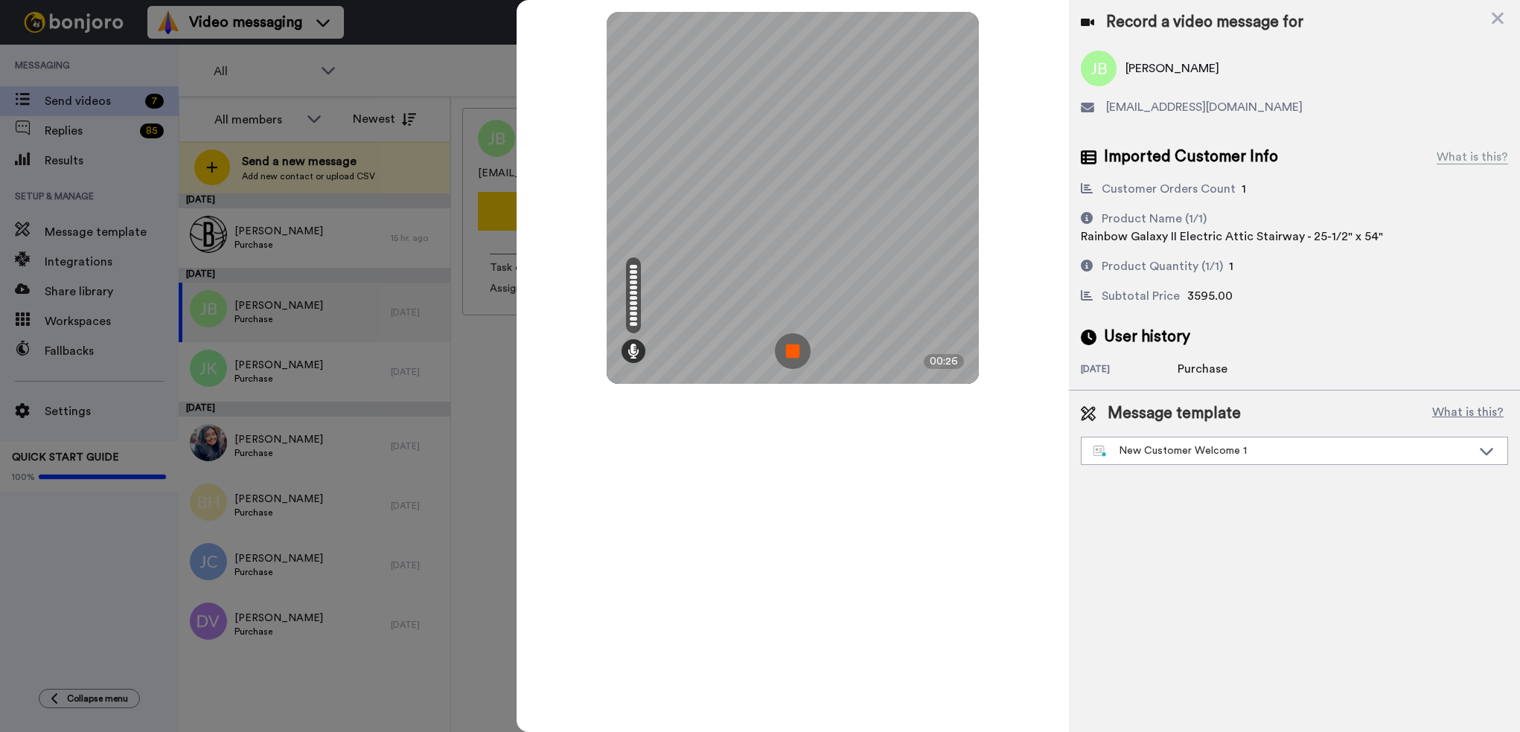
click at [795, 342] on img at bounding box center [793, 351] width 36 height 36
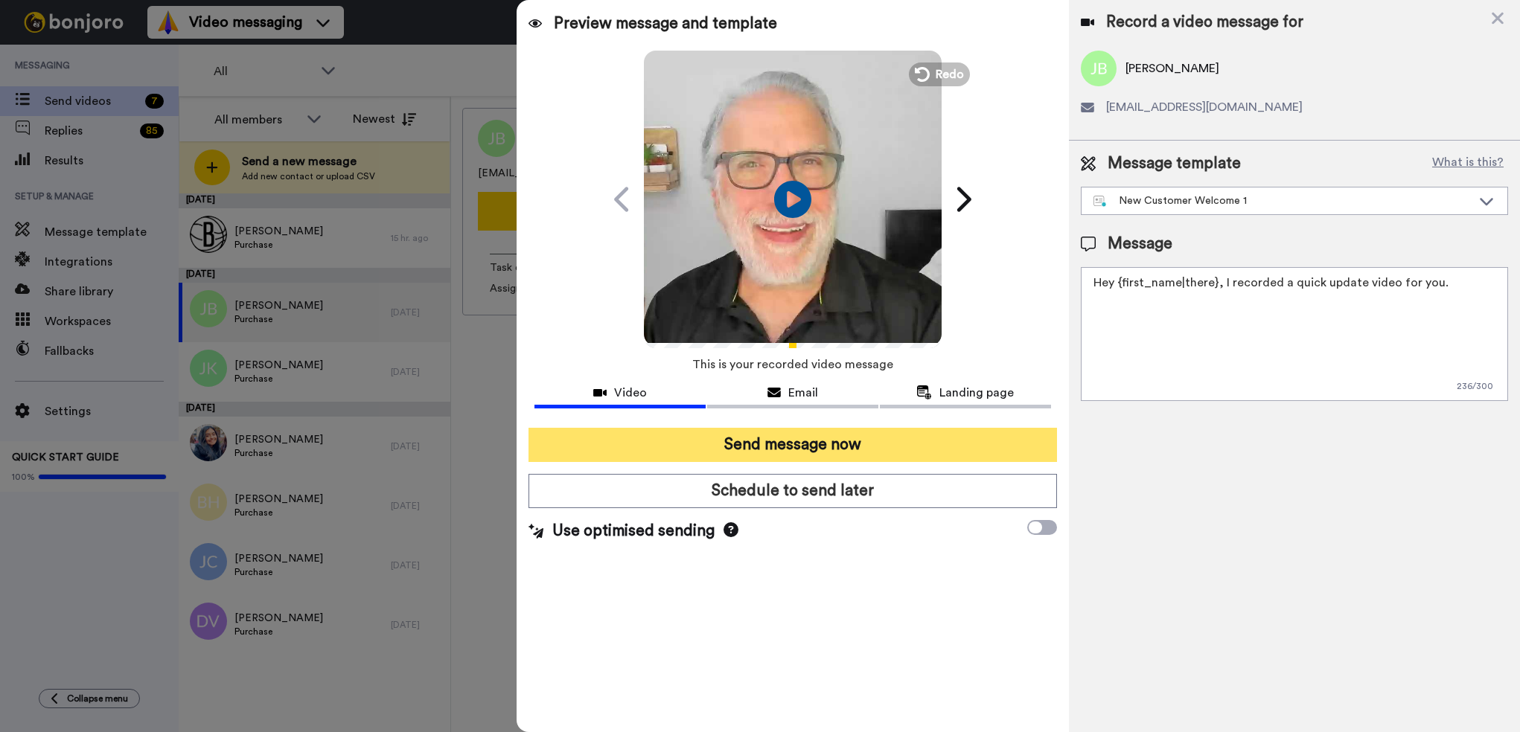
click at [760, 448] on button "Send message now" at bounding box center [792, 445] width 528 height 34
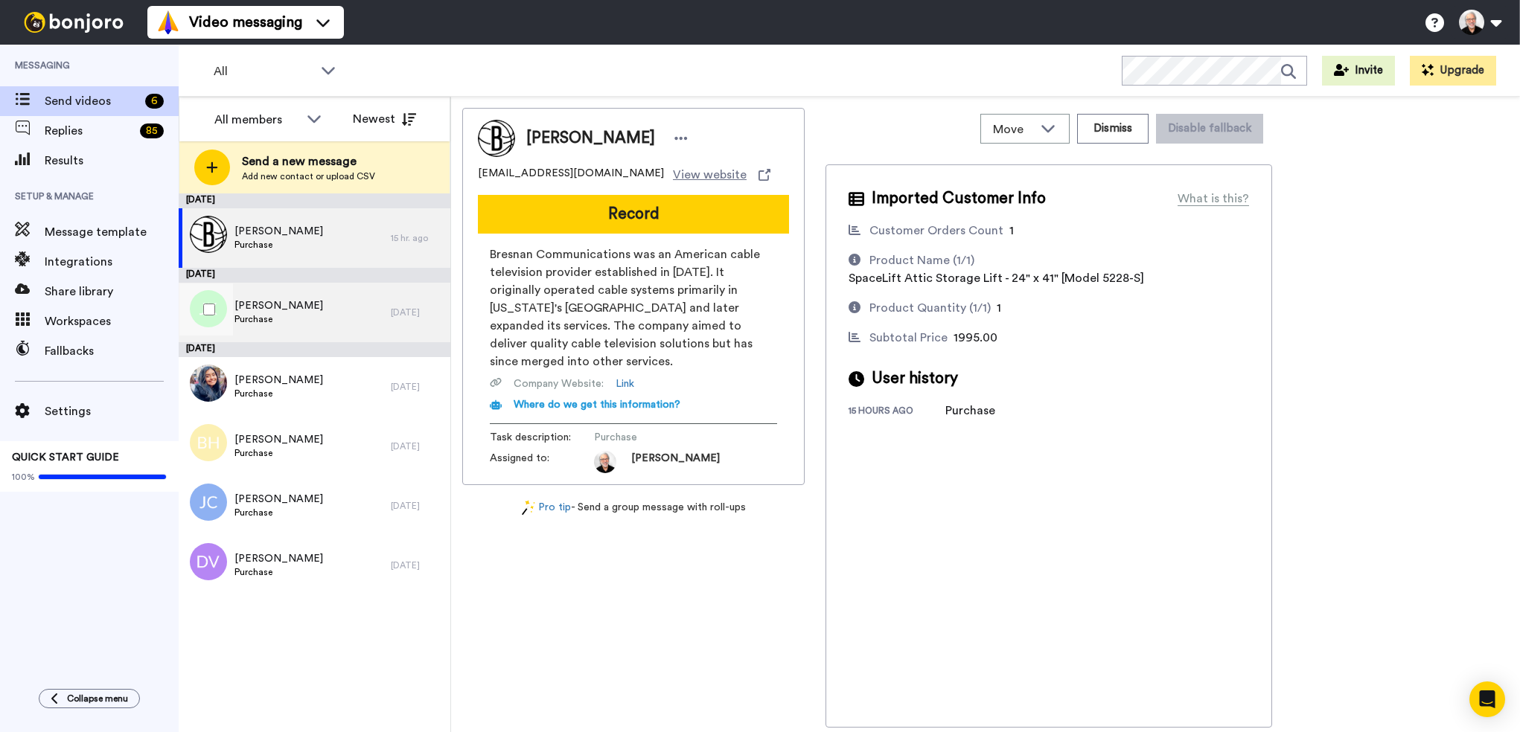
click at [263, 313] on span "John Kuzemka" at bounding box center [278, 305] width 89 height 15
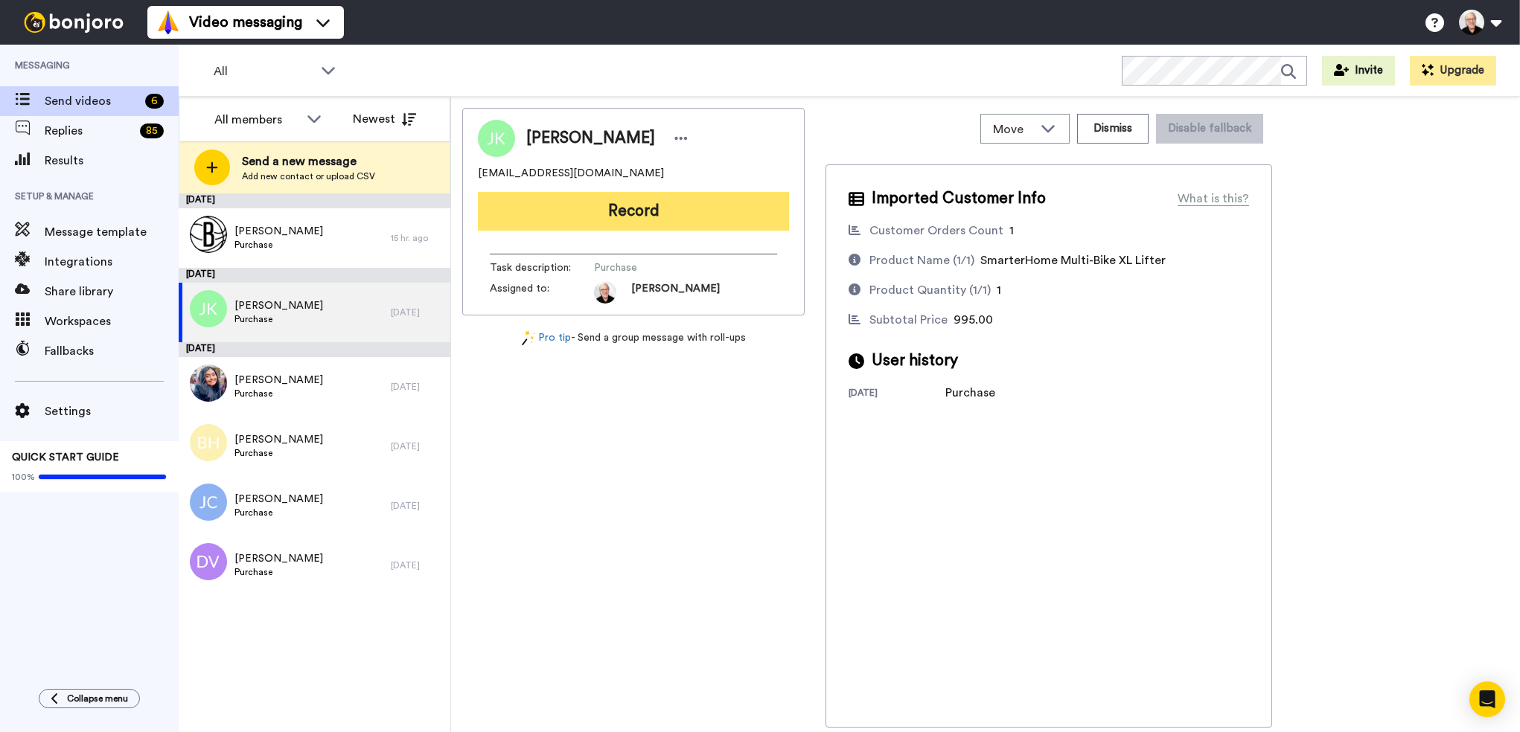
click at [613, 219] on button "Record" at bounding box center [633, 211] width 311 height 39
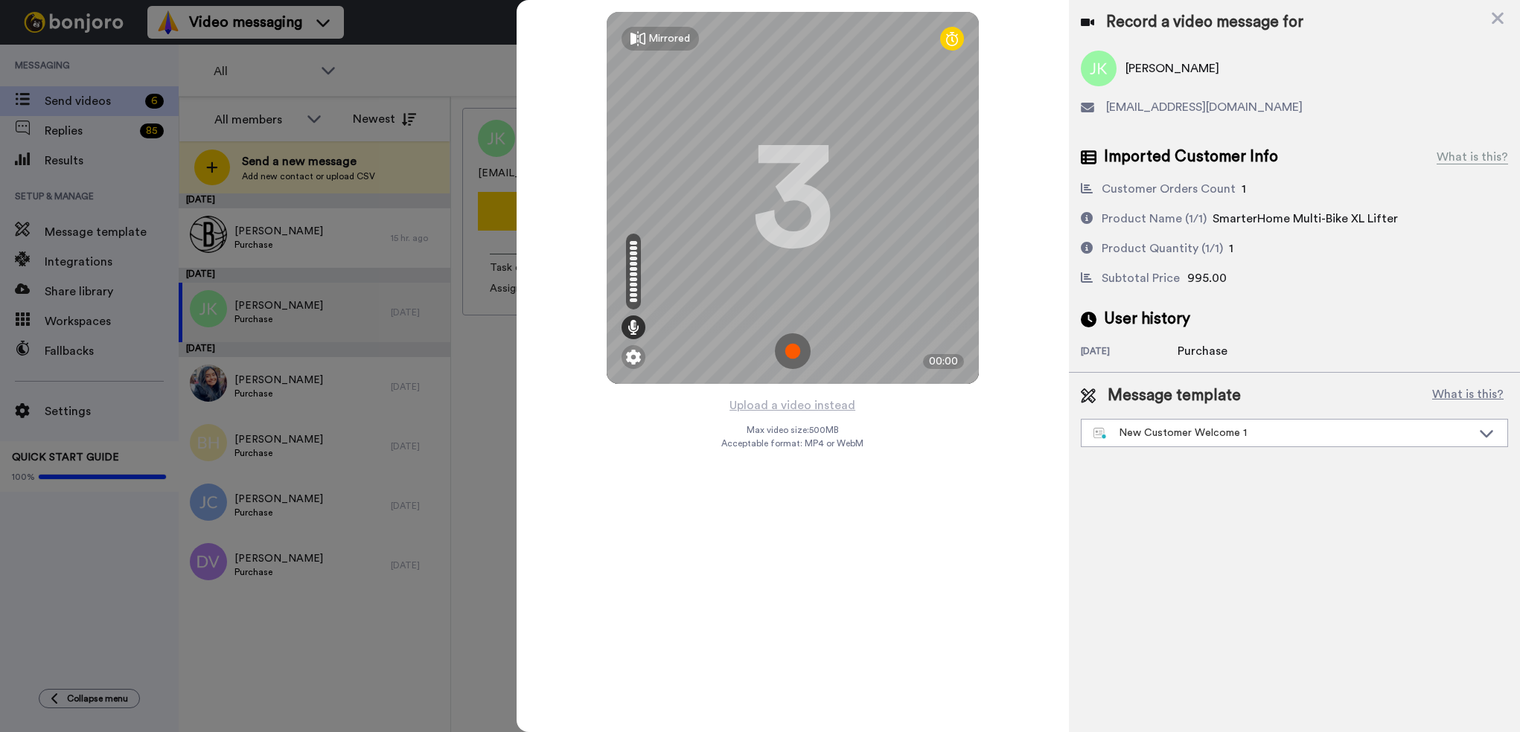
click at [795, 349] on img at bounding box center [793, 351] width 36 height 36
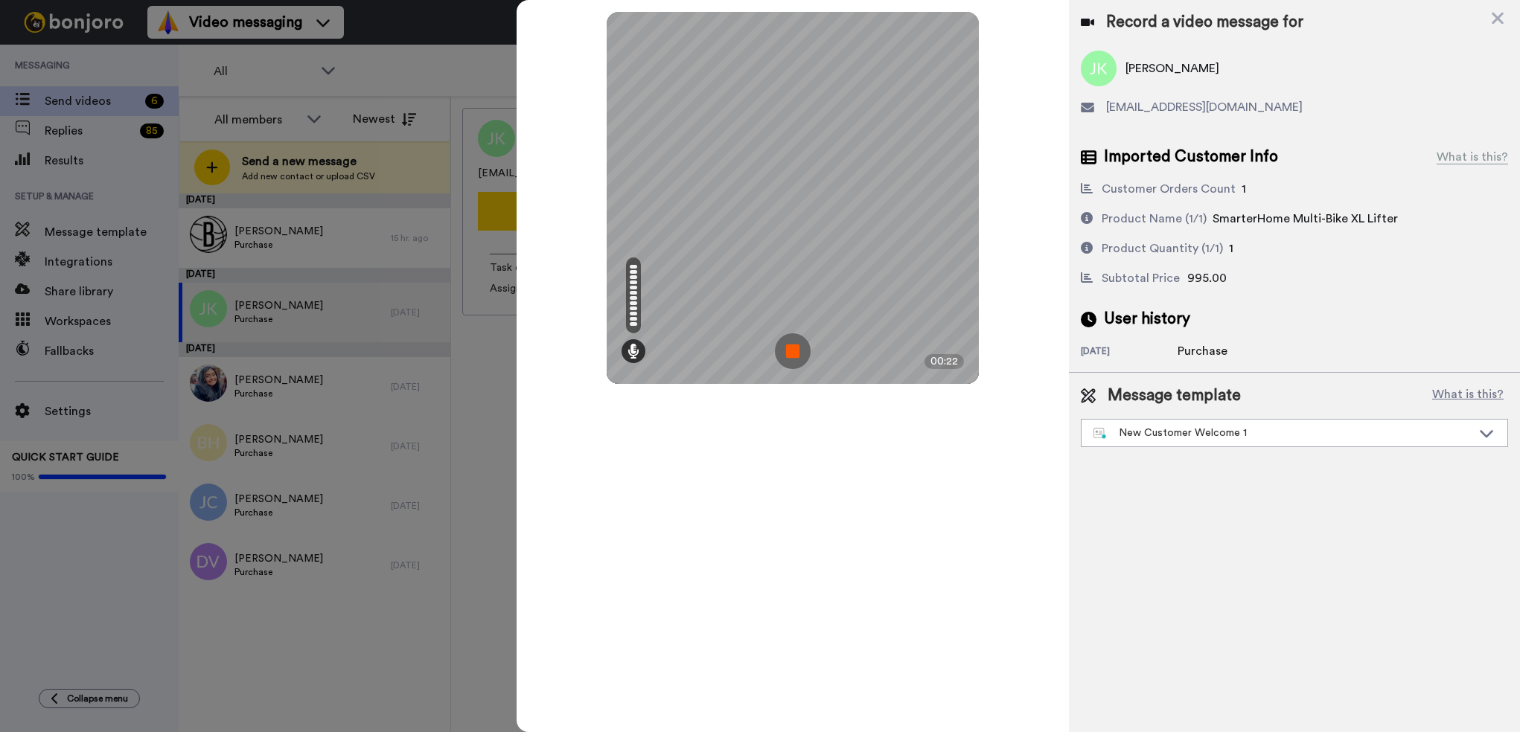
click at [802, 354] on img at bounding box center [793, 351] width 36 height 36
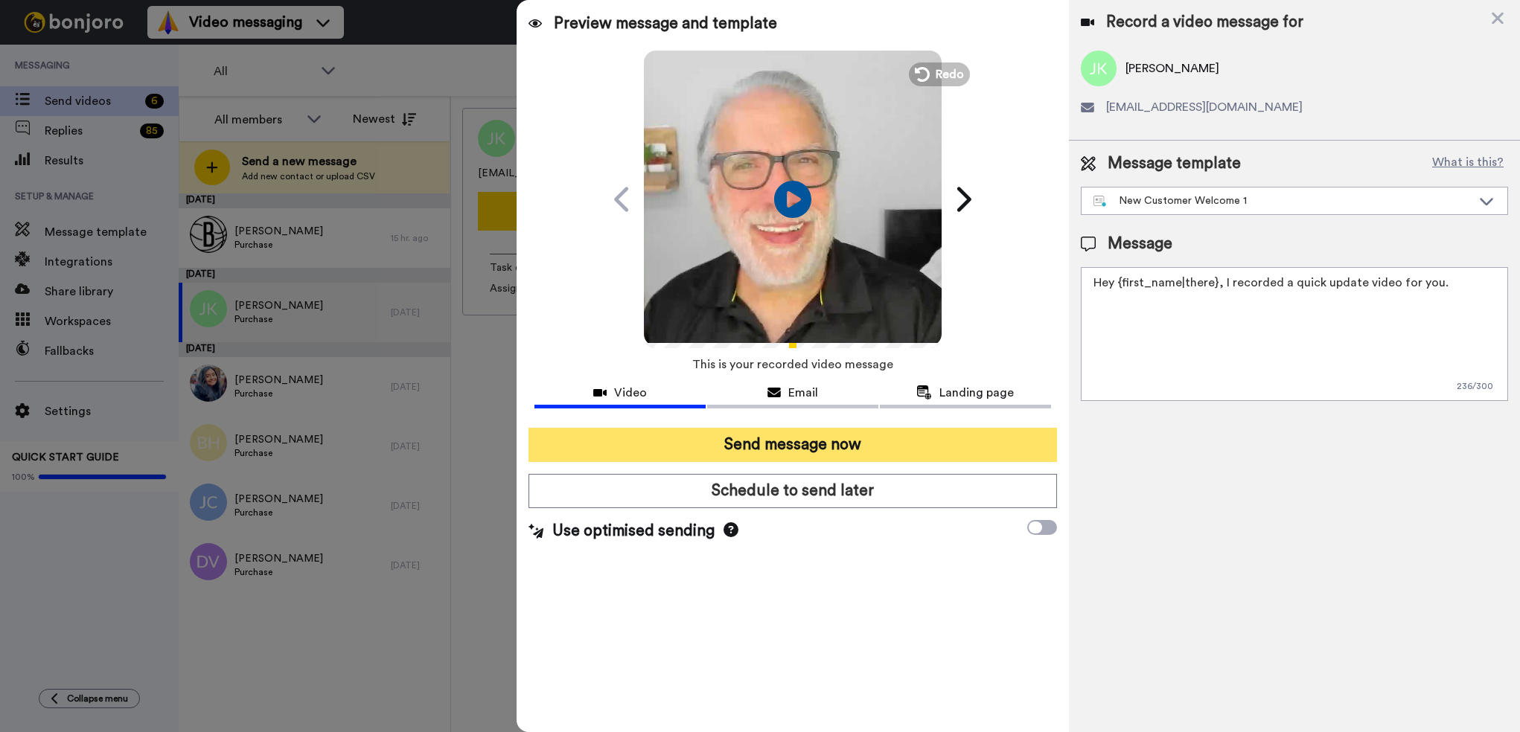
click at [805, 447] on button "Send message now" at bounding box center [792, 445] width 528 height 34
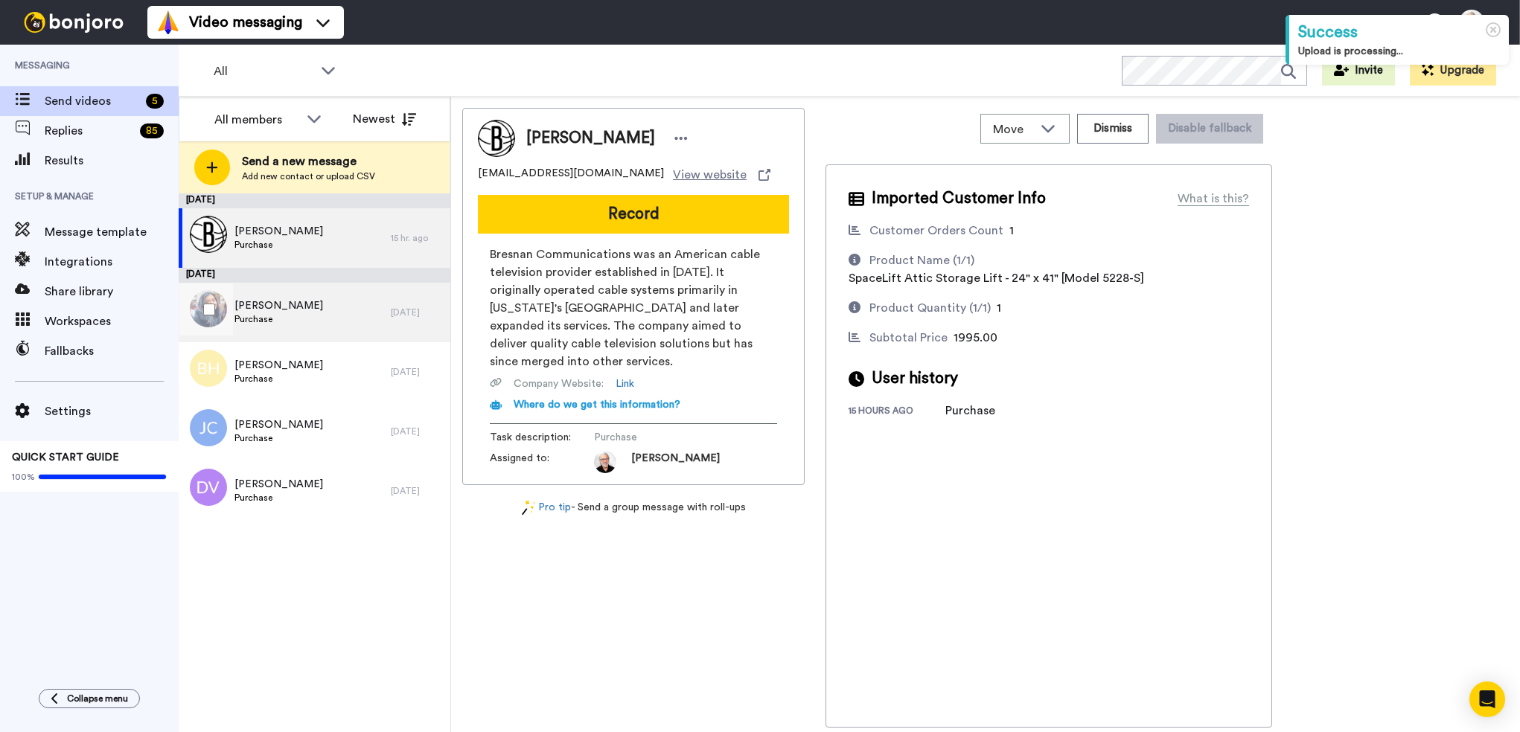
click at [275, 307] on span "Mausam Patel" at bounding box center [278, 305] width 89 height 15
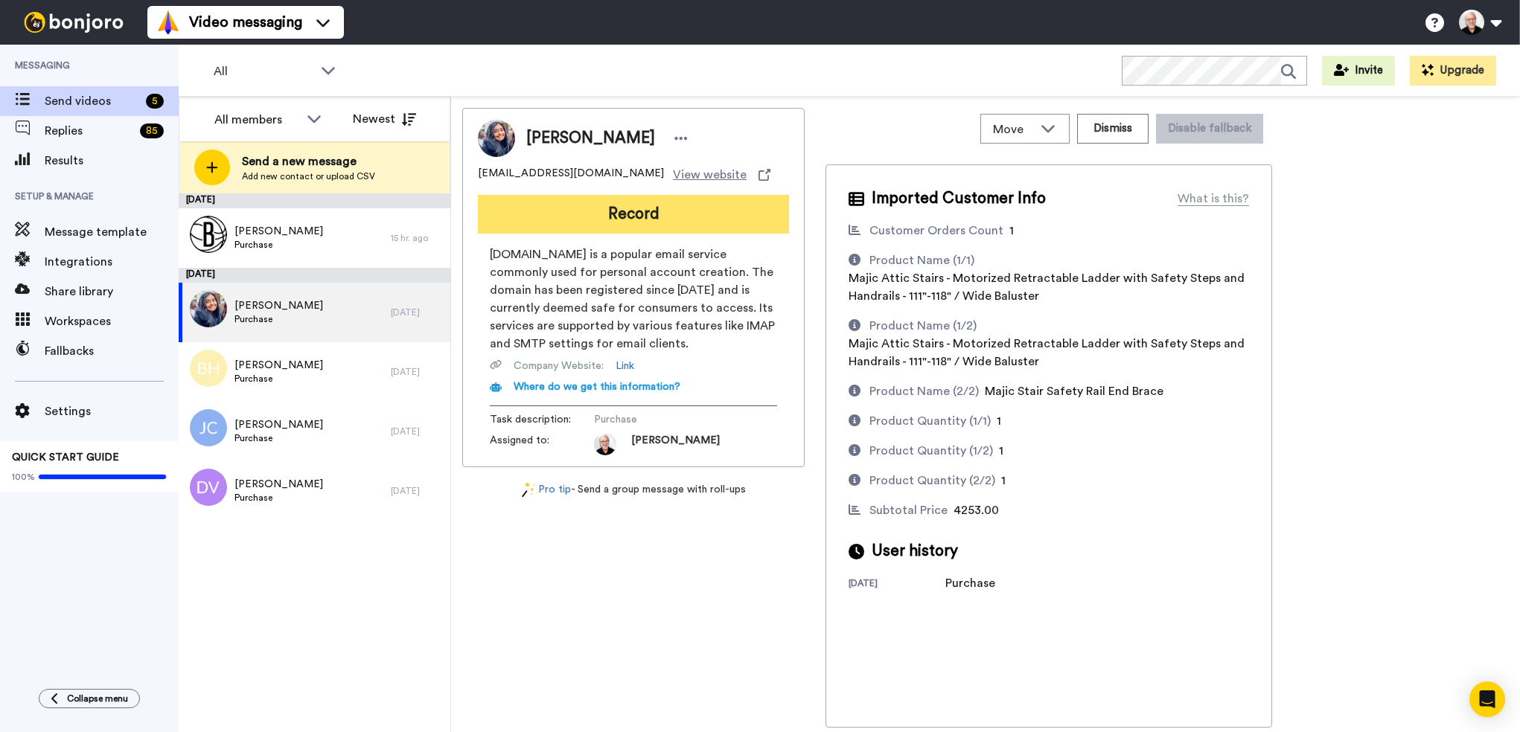
click at [637, 213] on button "Record" at bounding box center [633, 214] width 311 height 39
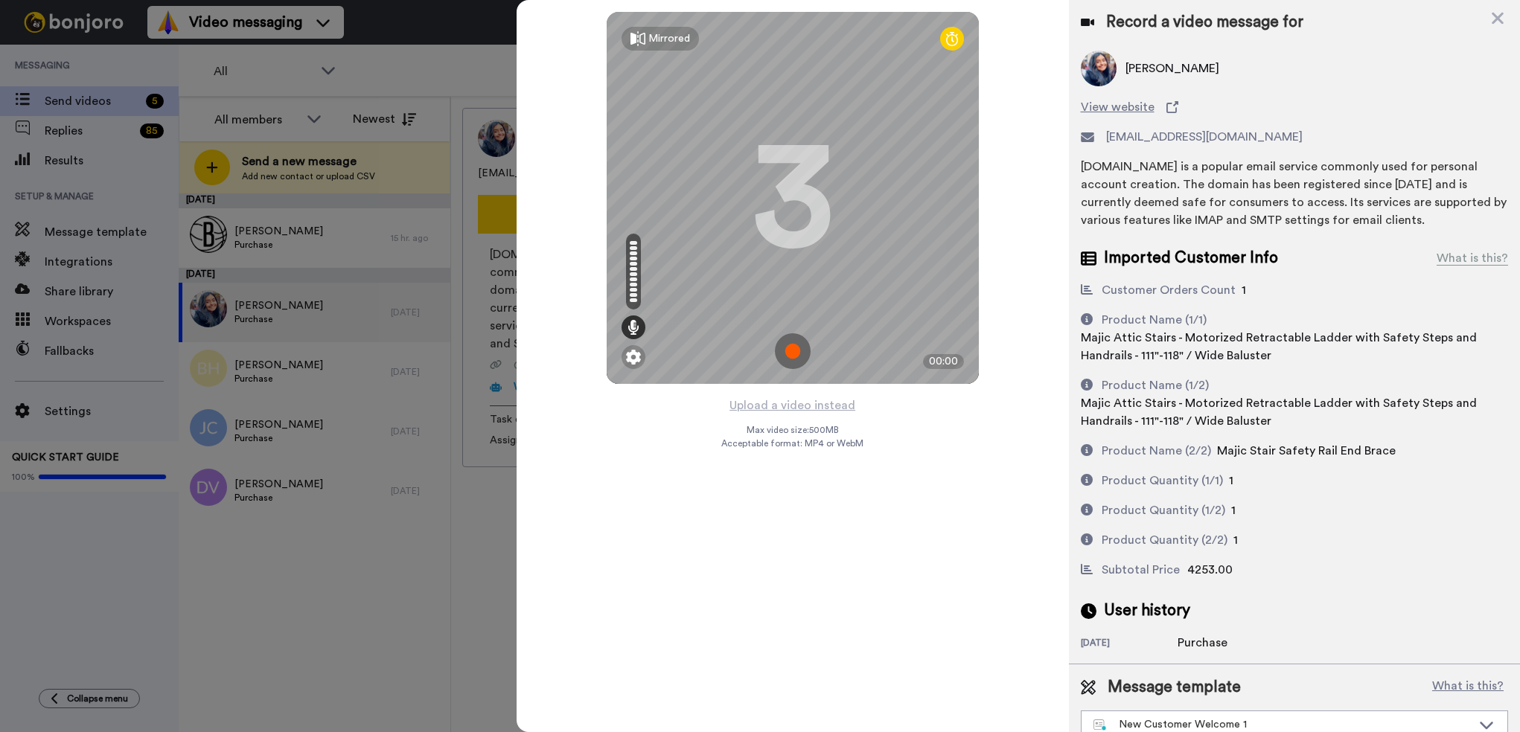
click at [794, 354] on img at bounding box center [793, 351] width 36 height 36
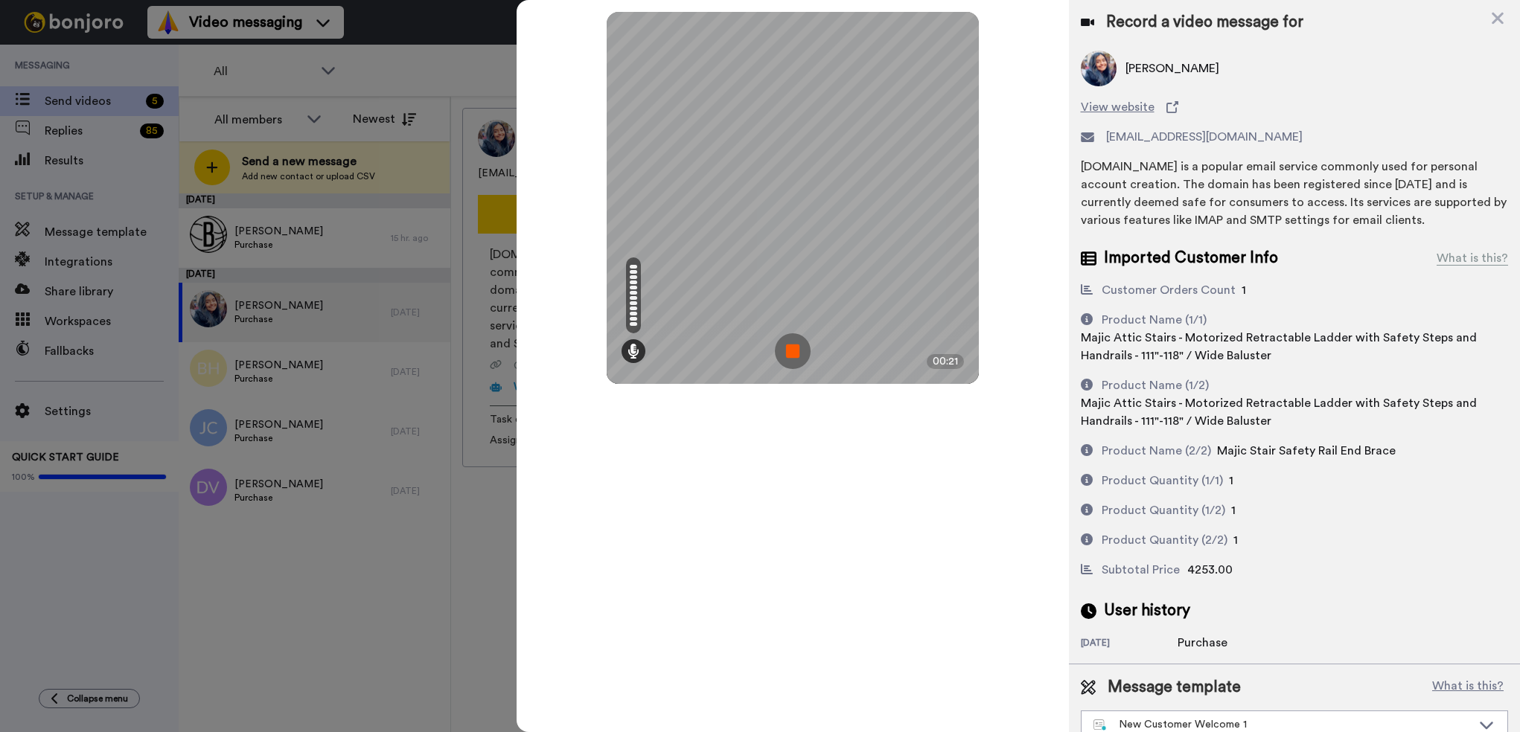
click at [788, 358] on img at bounding box center [793, 351] width 36 height 36
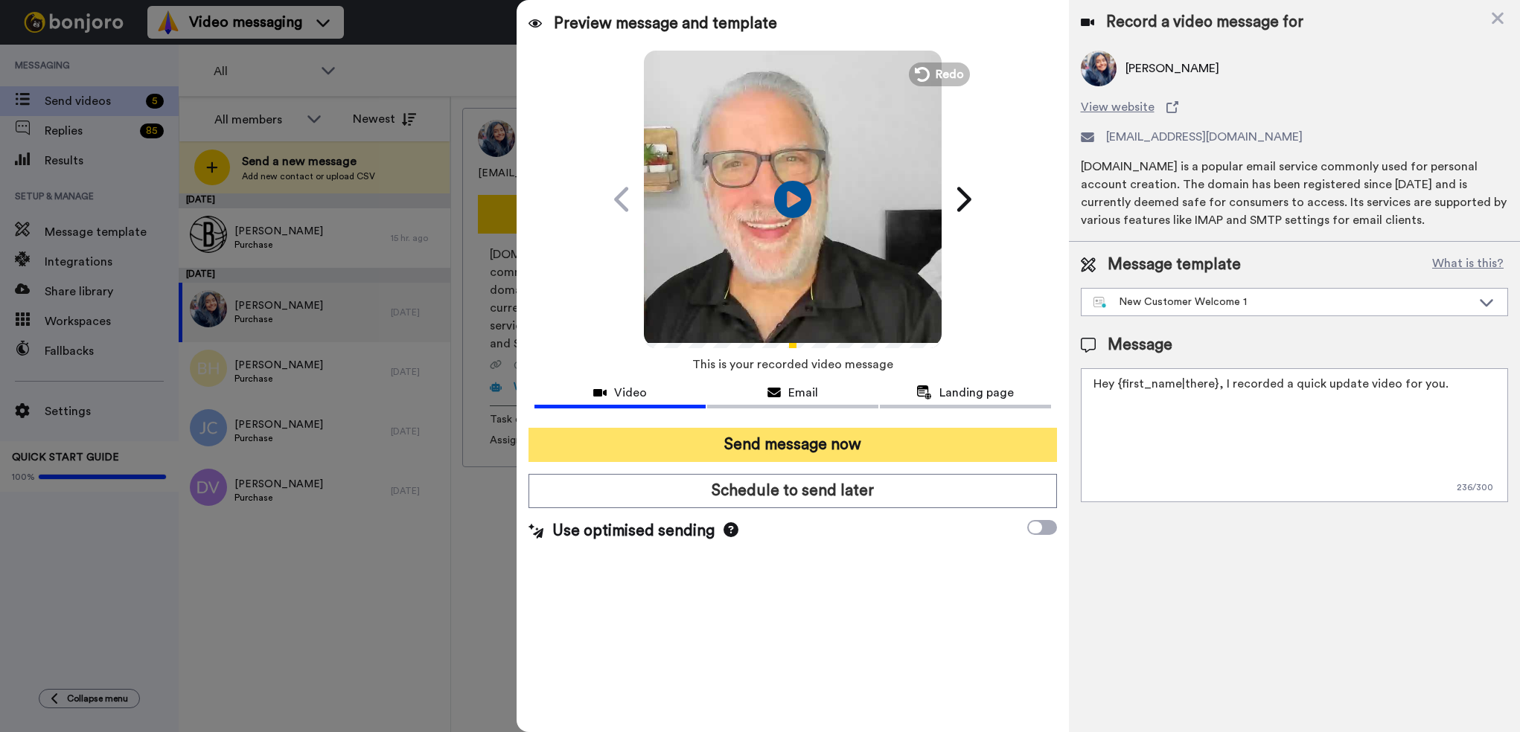
click at [793, 447] on button "Send message now" at bounding box center [792, 445] width 528 height 34
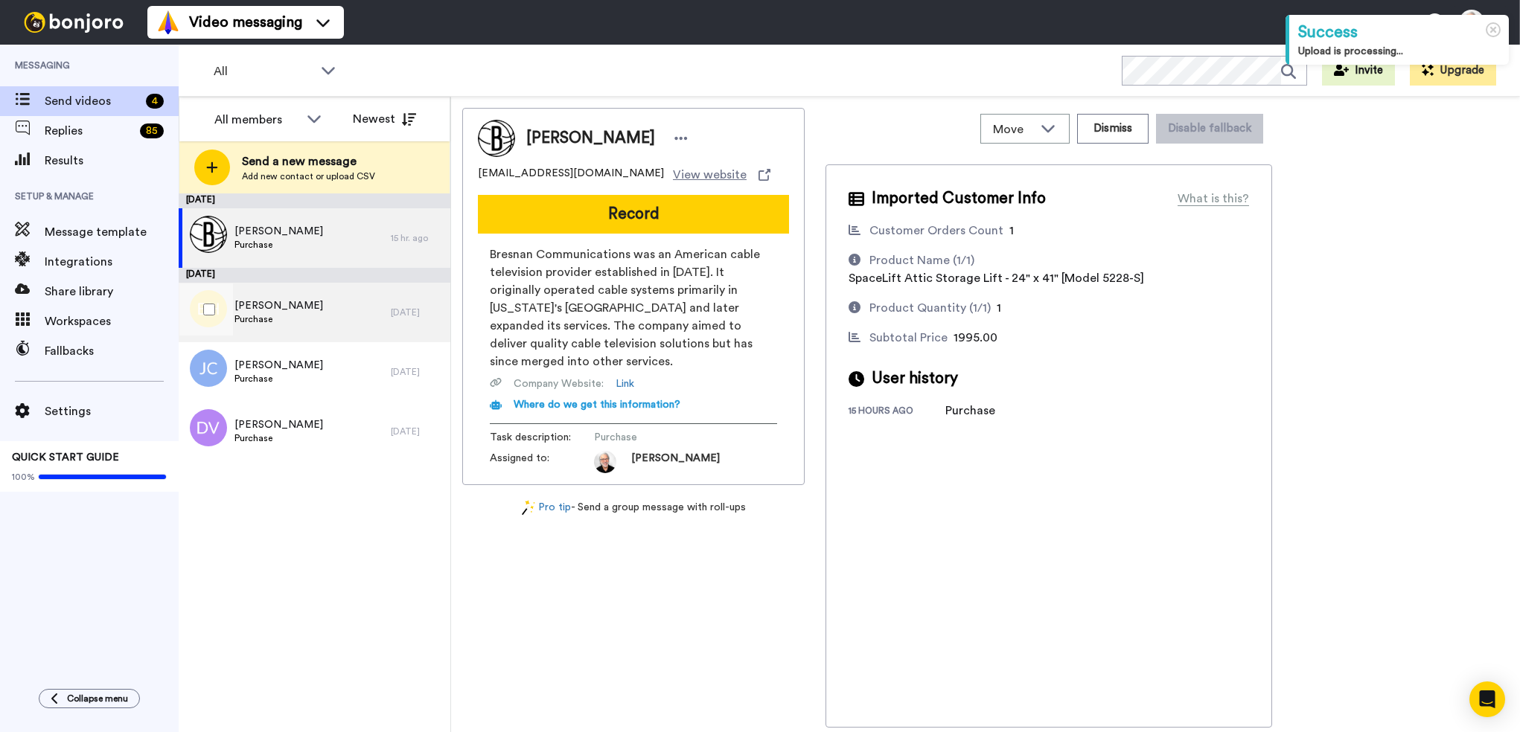
click at [260, 304] on span "[PERSON_NAME]" at bounding box center [278, 305] width 89 height 15
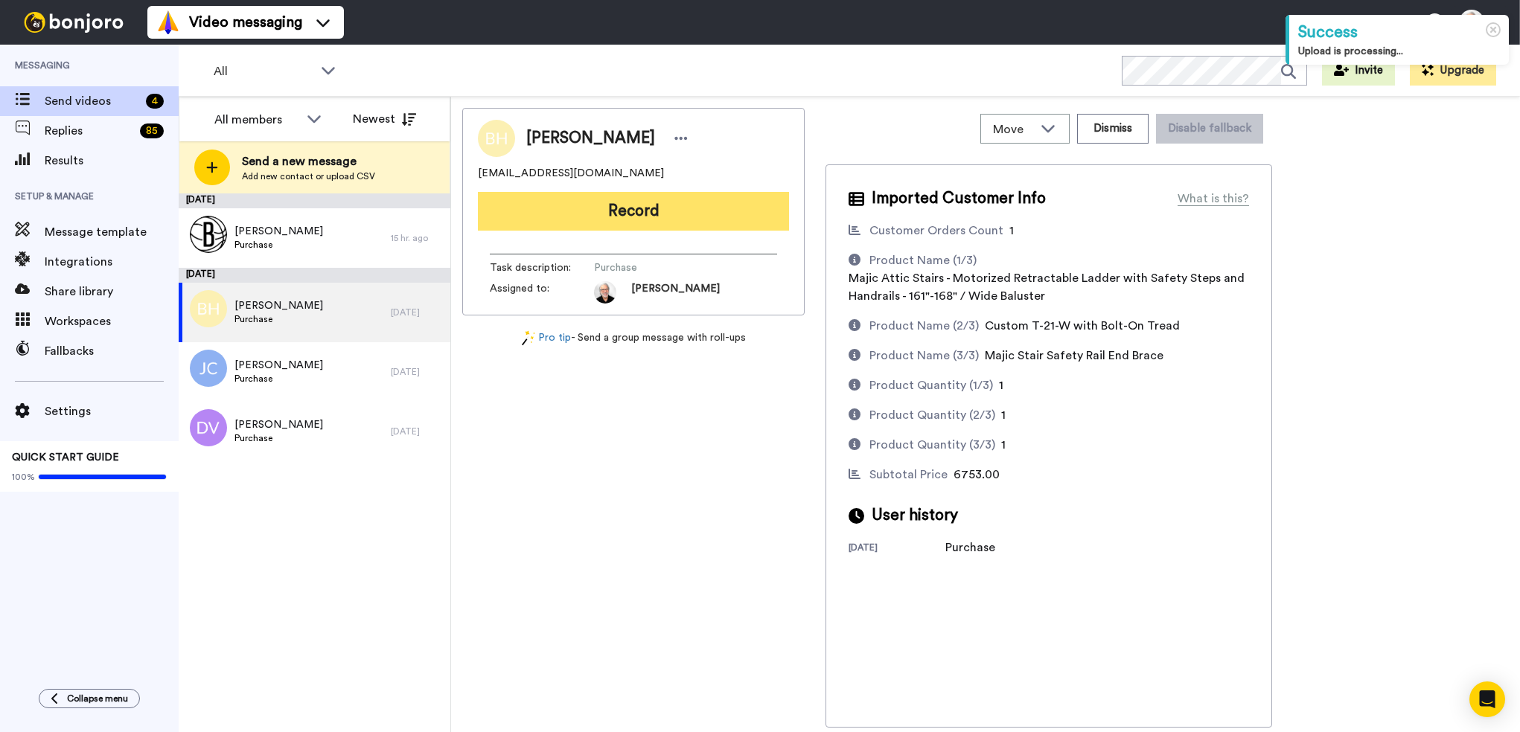
click at [621, 206] on button "Record" at bounding box center [633, 211] width 311 height 39
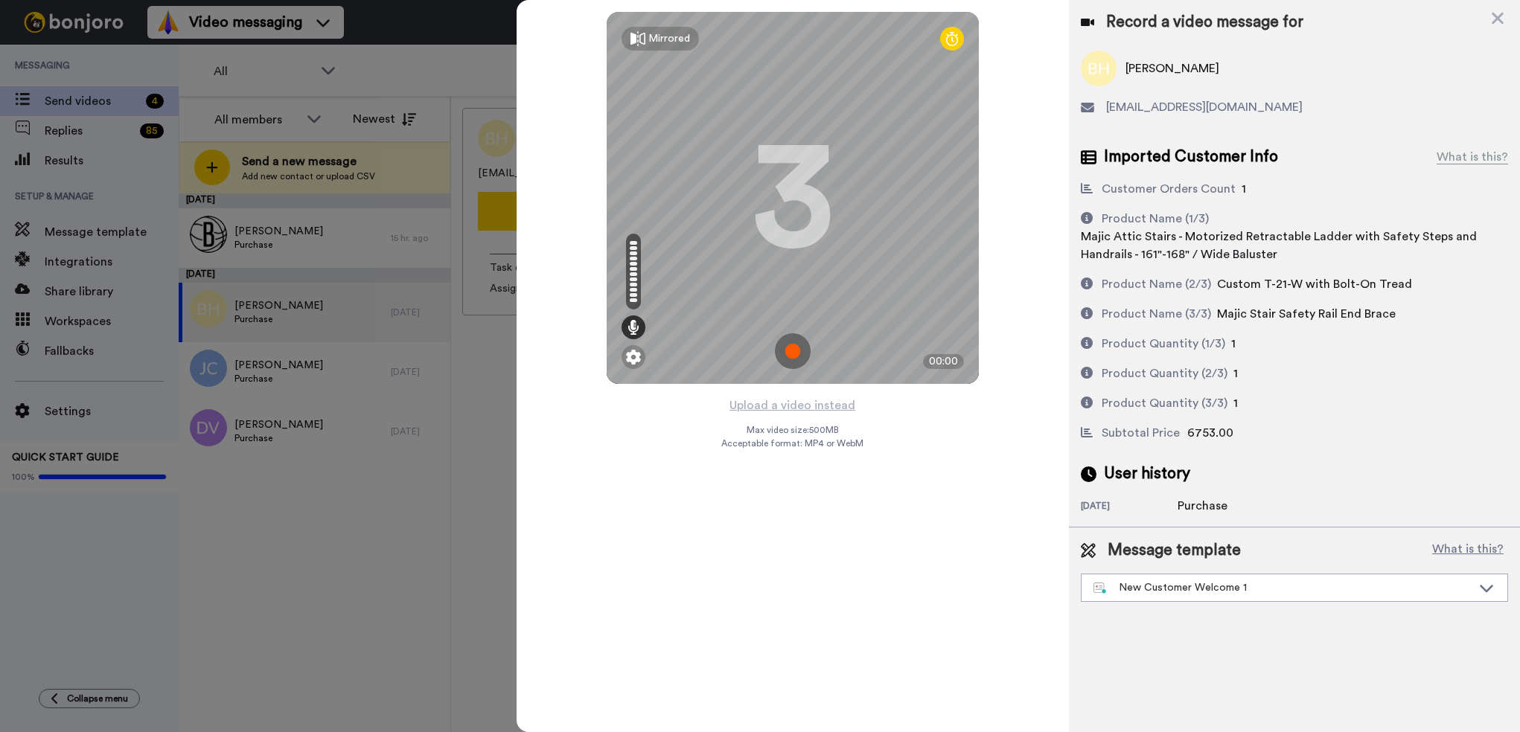
click at [792, 350] on img at bounding box center [793, 351] width 36 height 36
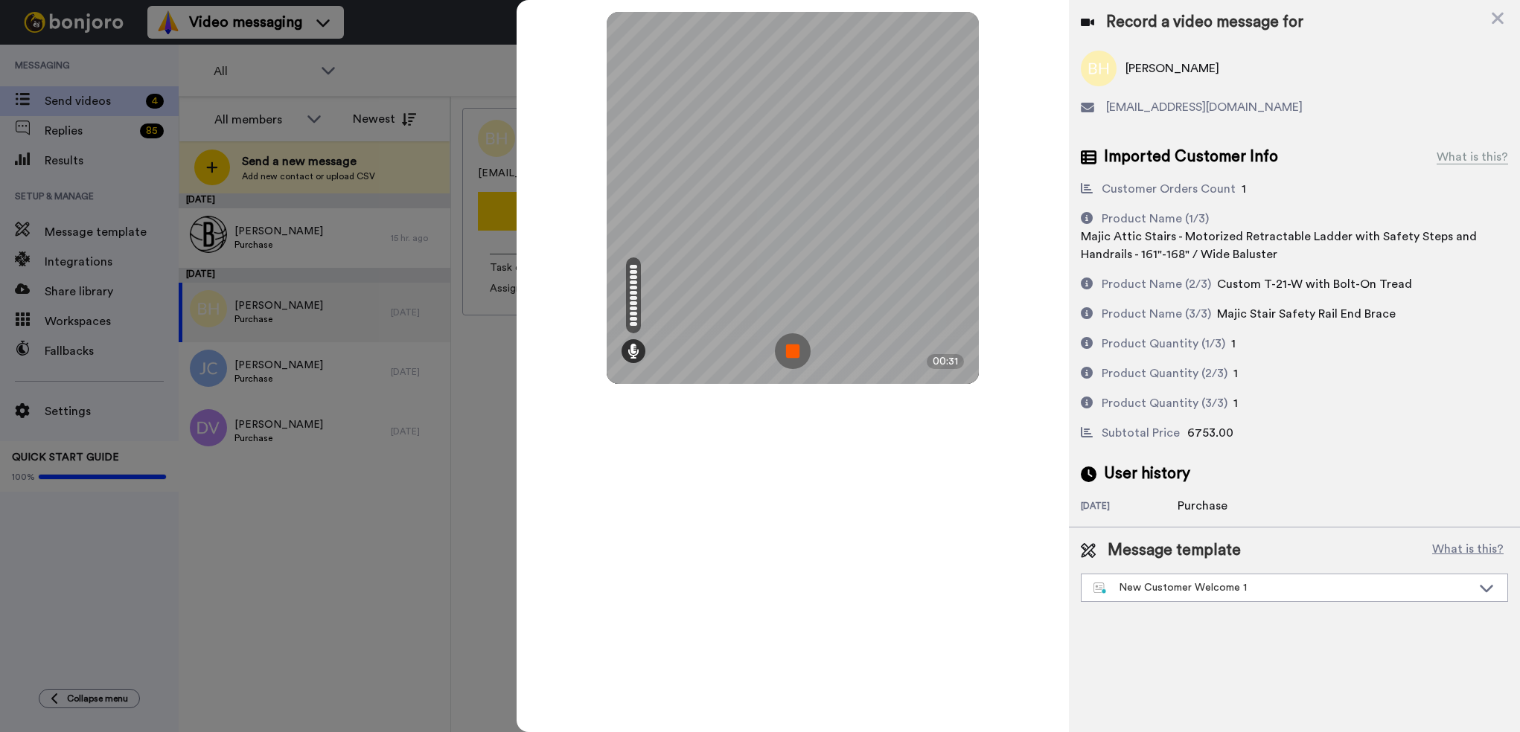
click at [789, 351] on img at bounding box center [793, 351] width 36 height 36
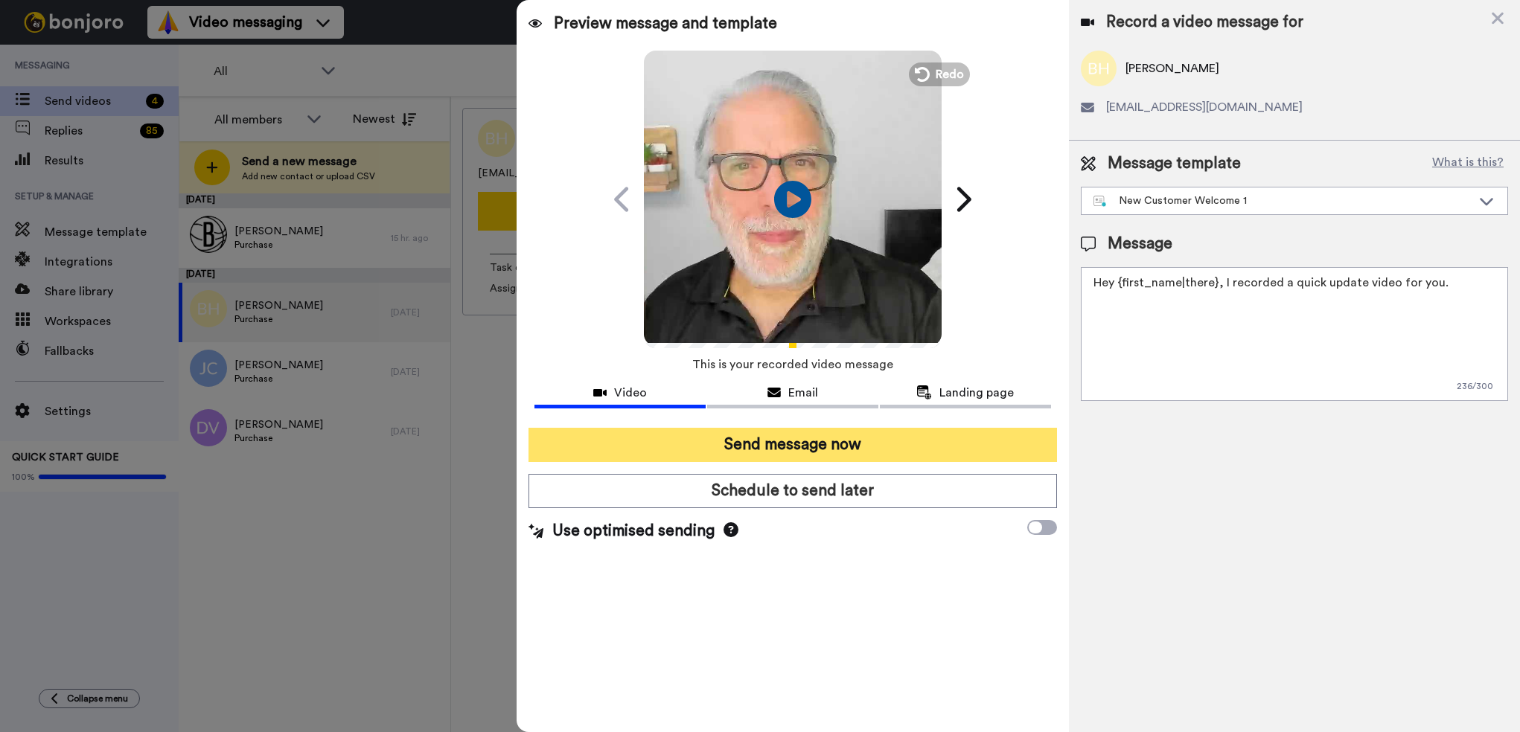
click at [784, 444] on button "Send message now" at bounding box center [792, 445] width 528 height 34
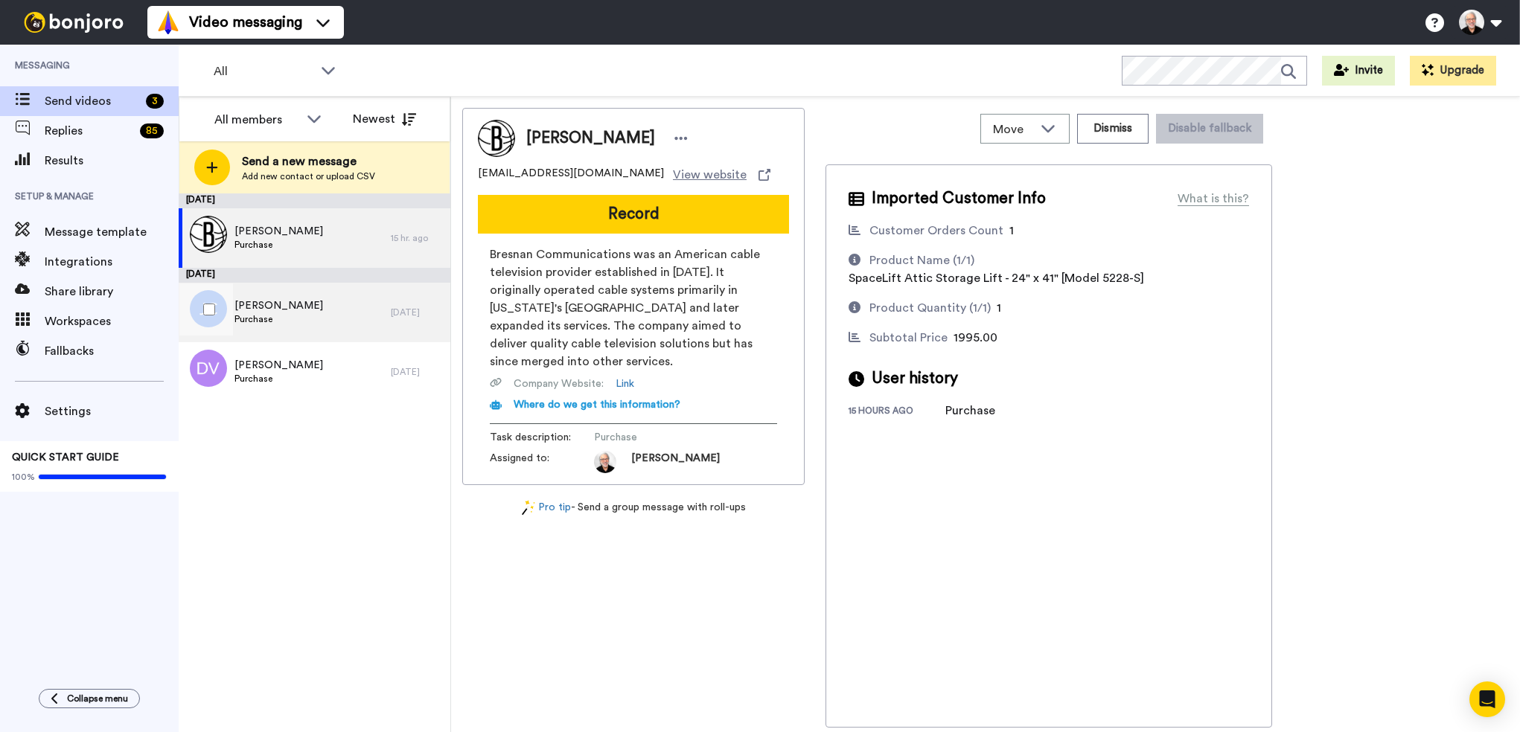
click at [260, 311] on span "[PERSON_NAME]" at bounding box center [278, 305] width 89 height 15
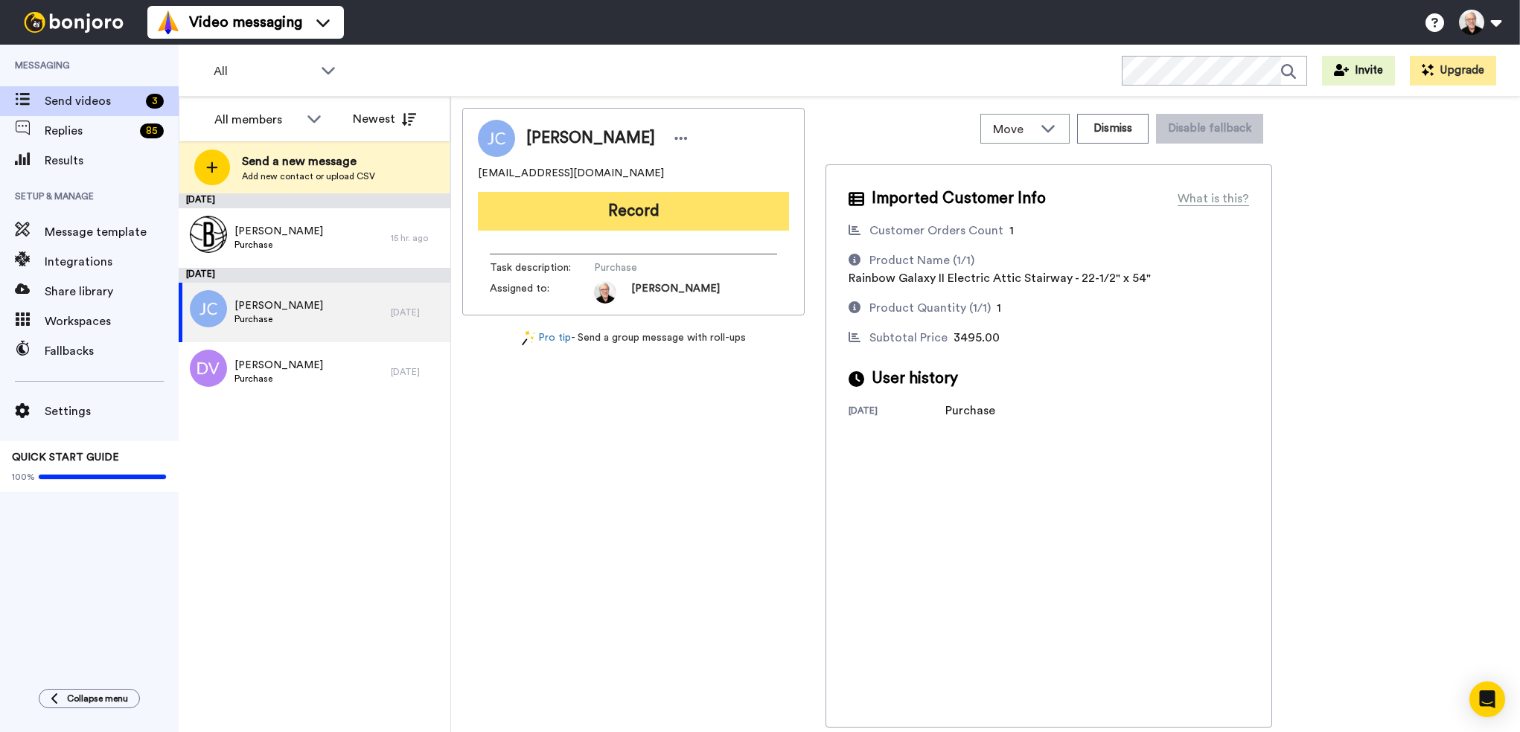
click at [645, 212] on button "Record" at bounding box center [633, 211] width 311 height 39
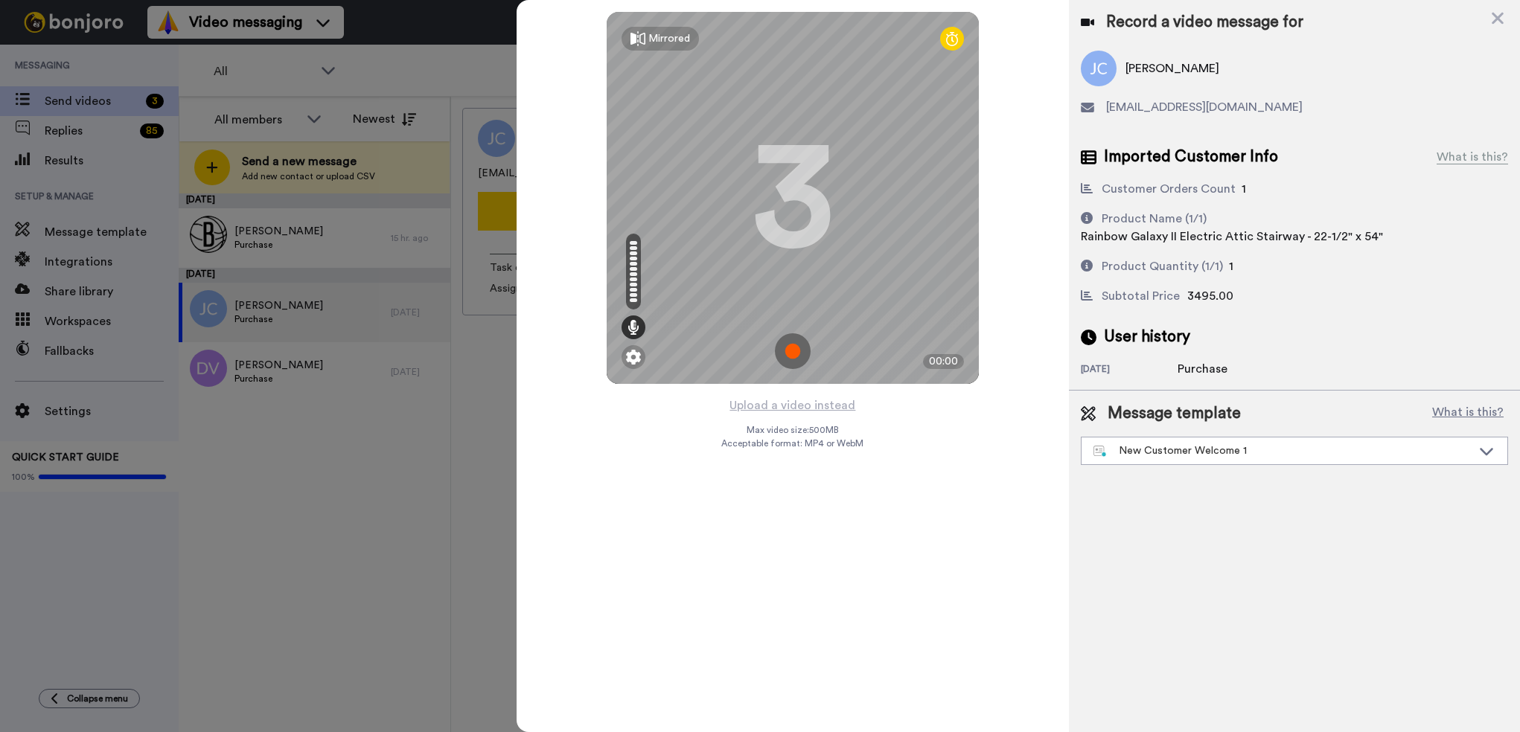
click at [789, 345] on img at bounding box center [793, 351] width 36 height 36
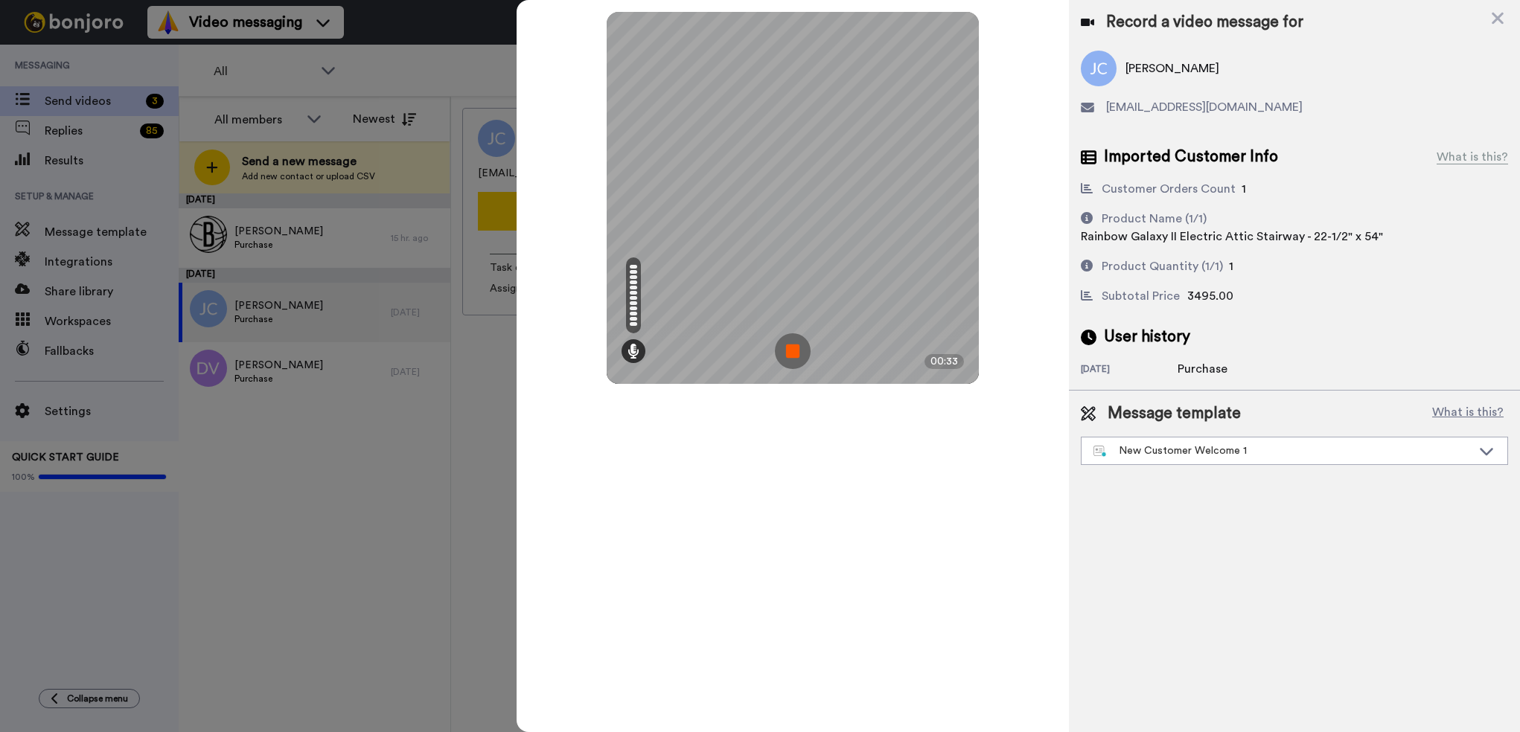
click at [776, 362] on img at bounding box center [793, 351] width 36 height 36
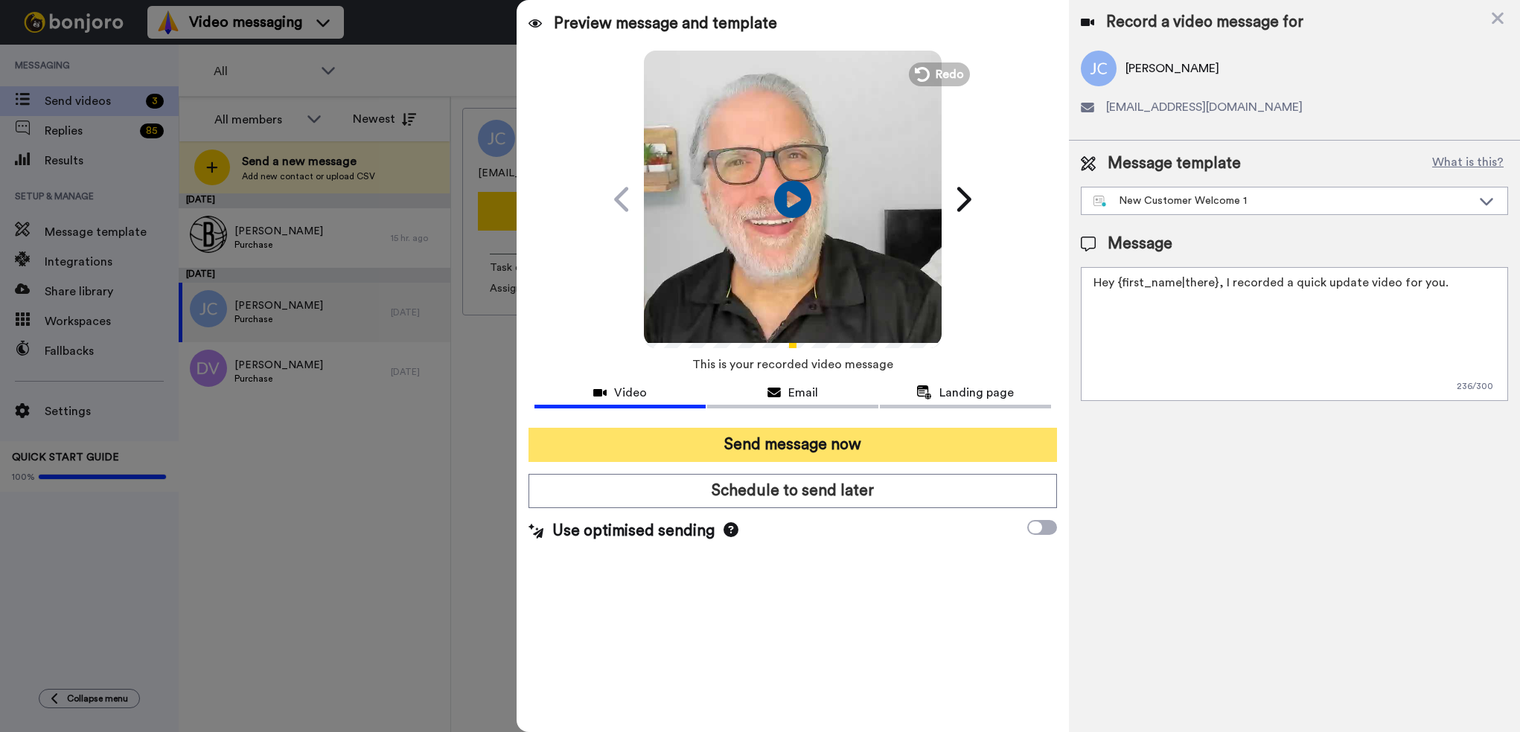
click at [806, 446] on button "Send message now" at bounding box center [792, 445] width 528 height 34
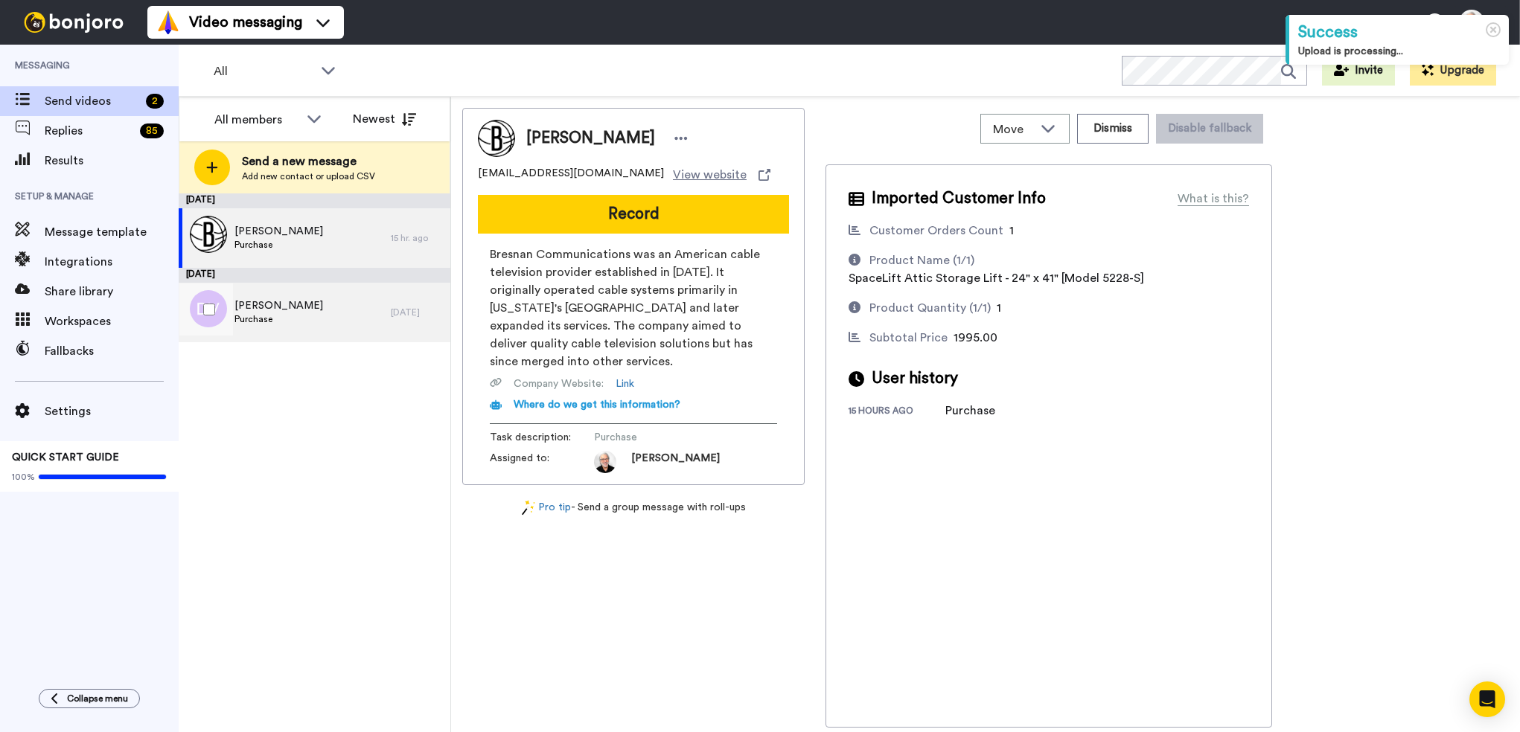
click at [271, 313] on span "[PERSON_NAME]" at bounding box center [278, 305] width 89 height 15
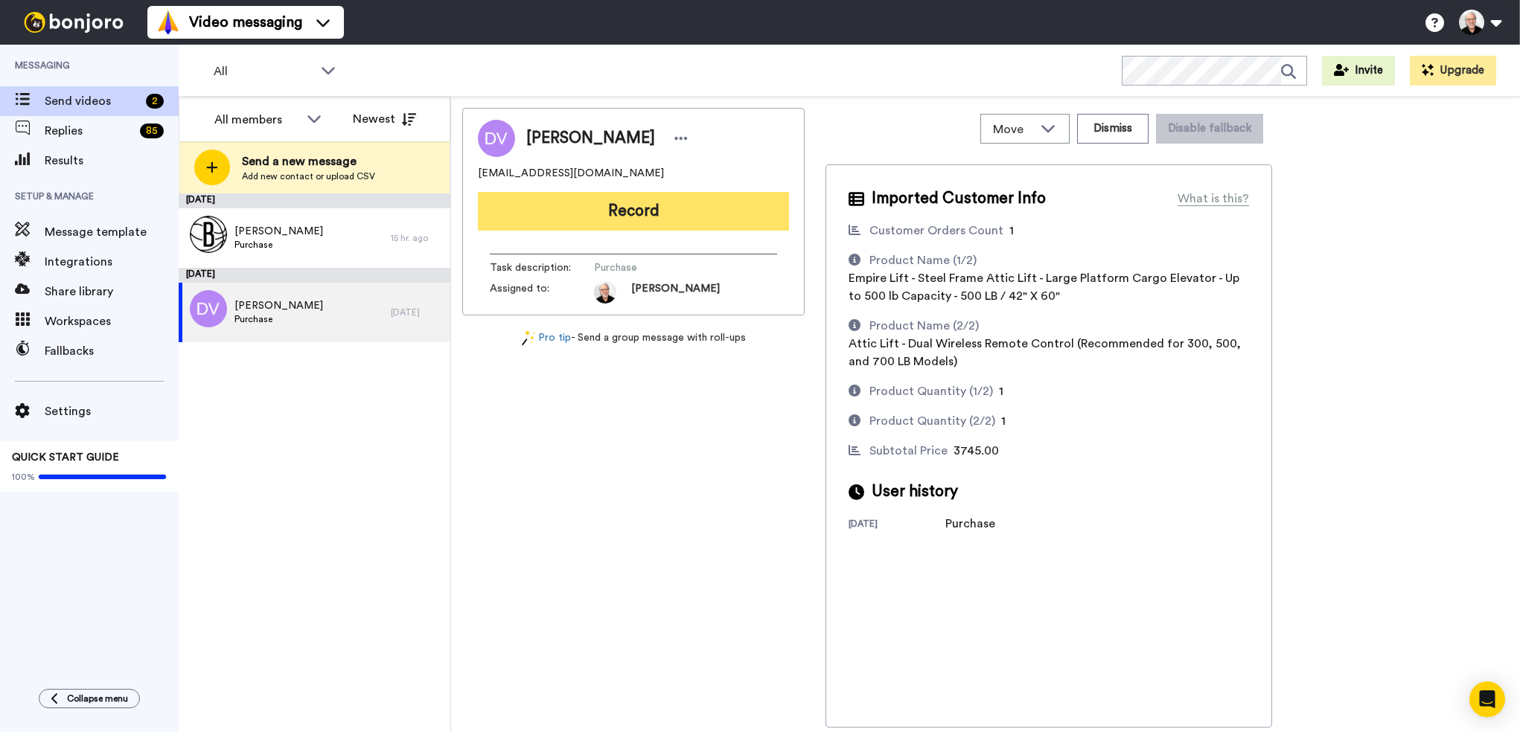
click at [614, 204] on button "Record" at bounding box center [633, 211] width 311 height 39
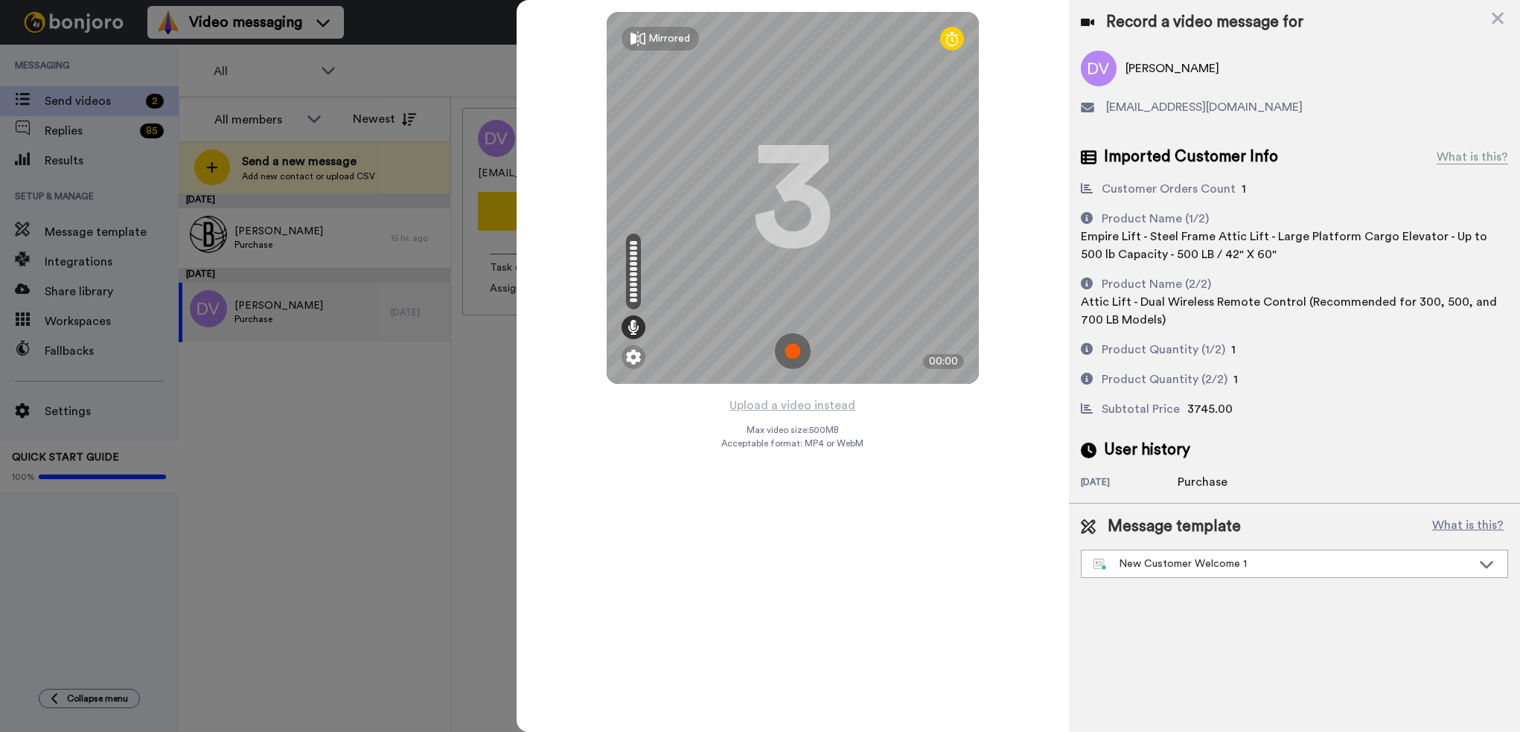
click at [791, 355] on img at bounding box center [793, 351] width 36 height 36
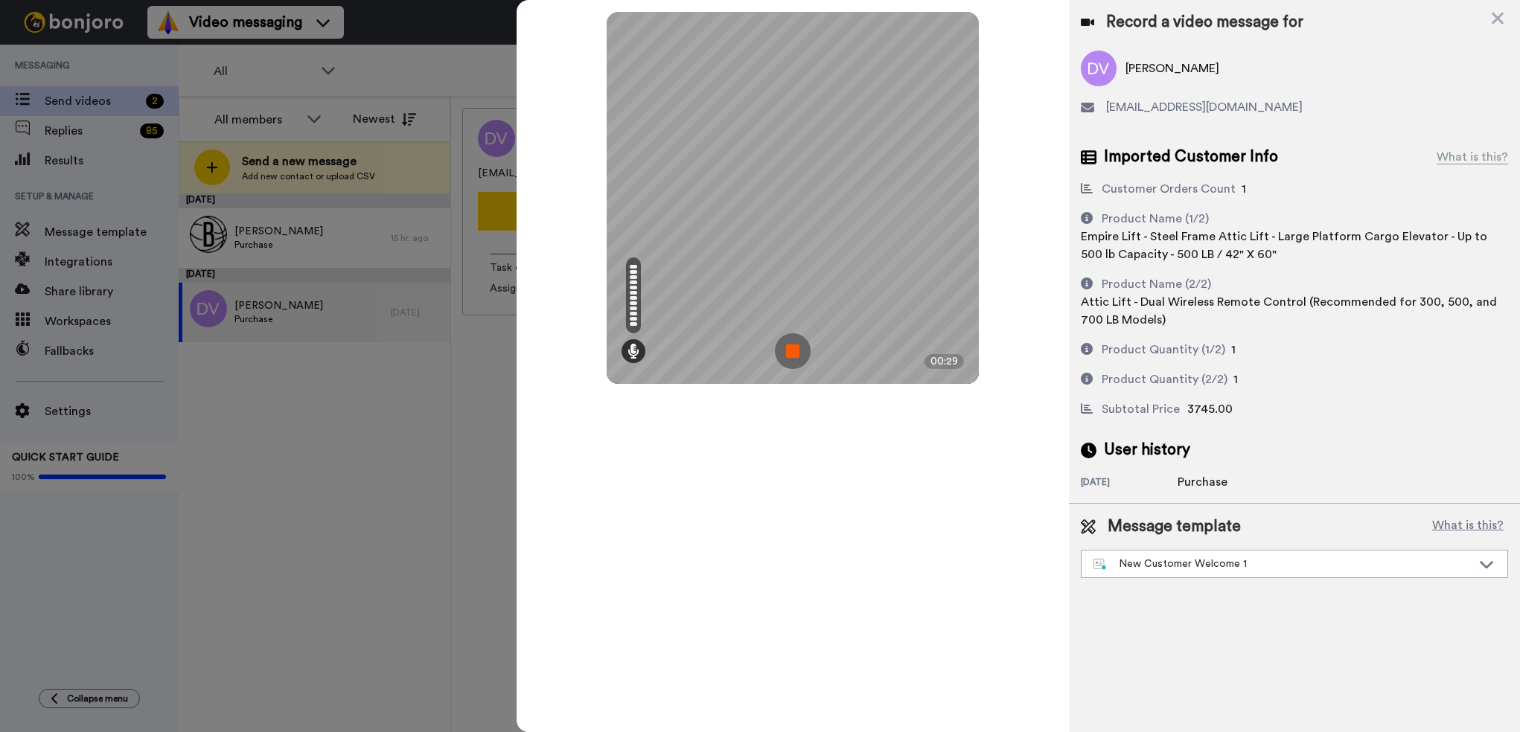
click at [780, 362] on img at bounding box center [793, 351] width 36 height 36
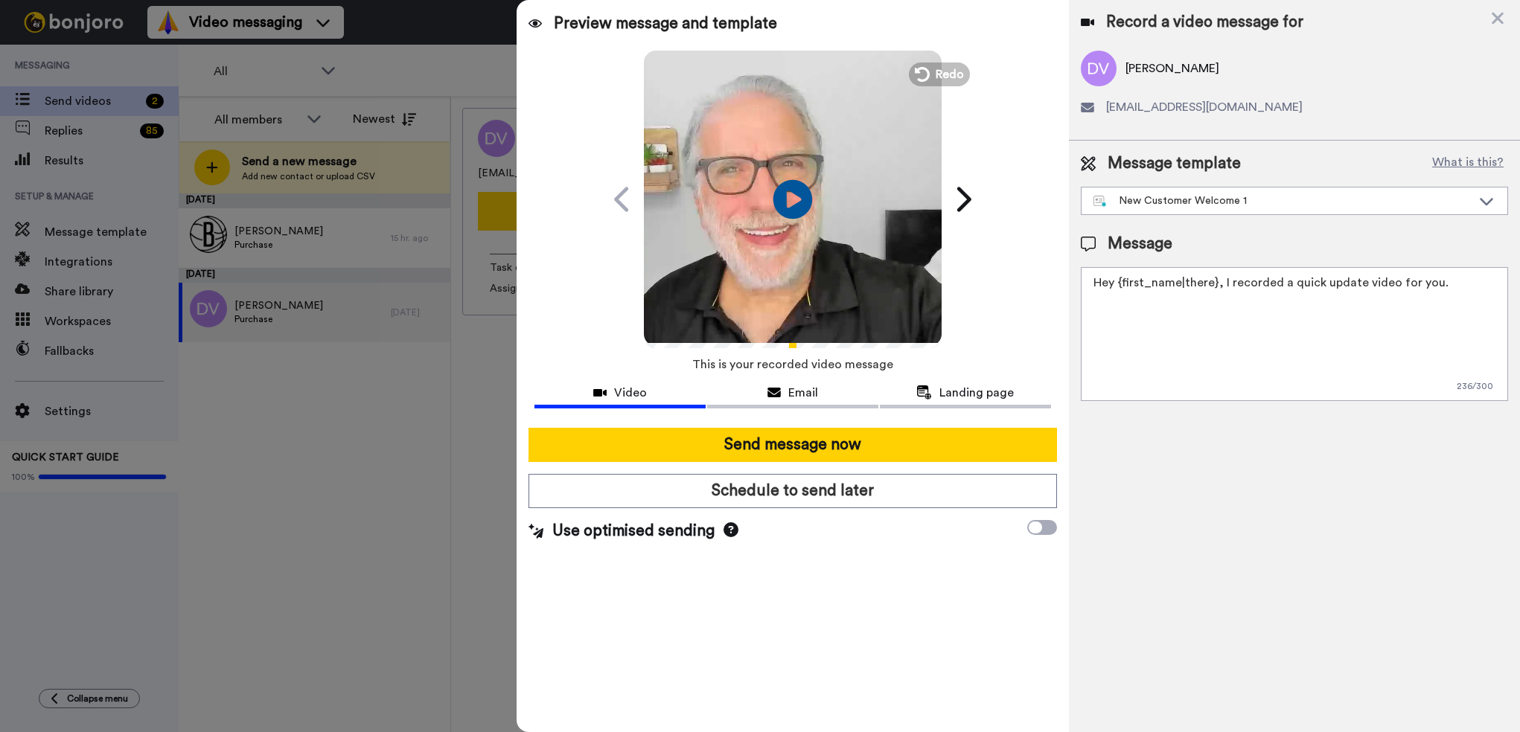
click at [797, 197] on icon "Play/Pause" at bounding box center [792, 199] width 39 height 71
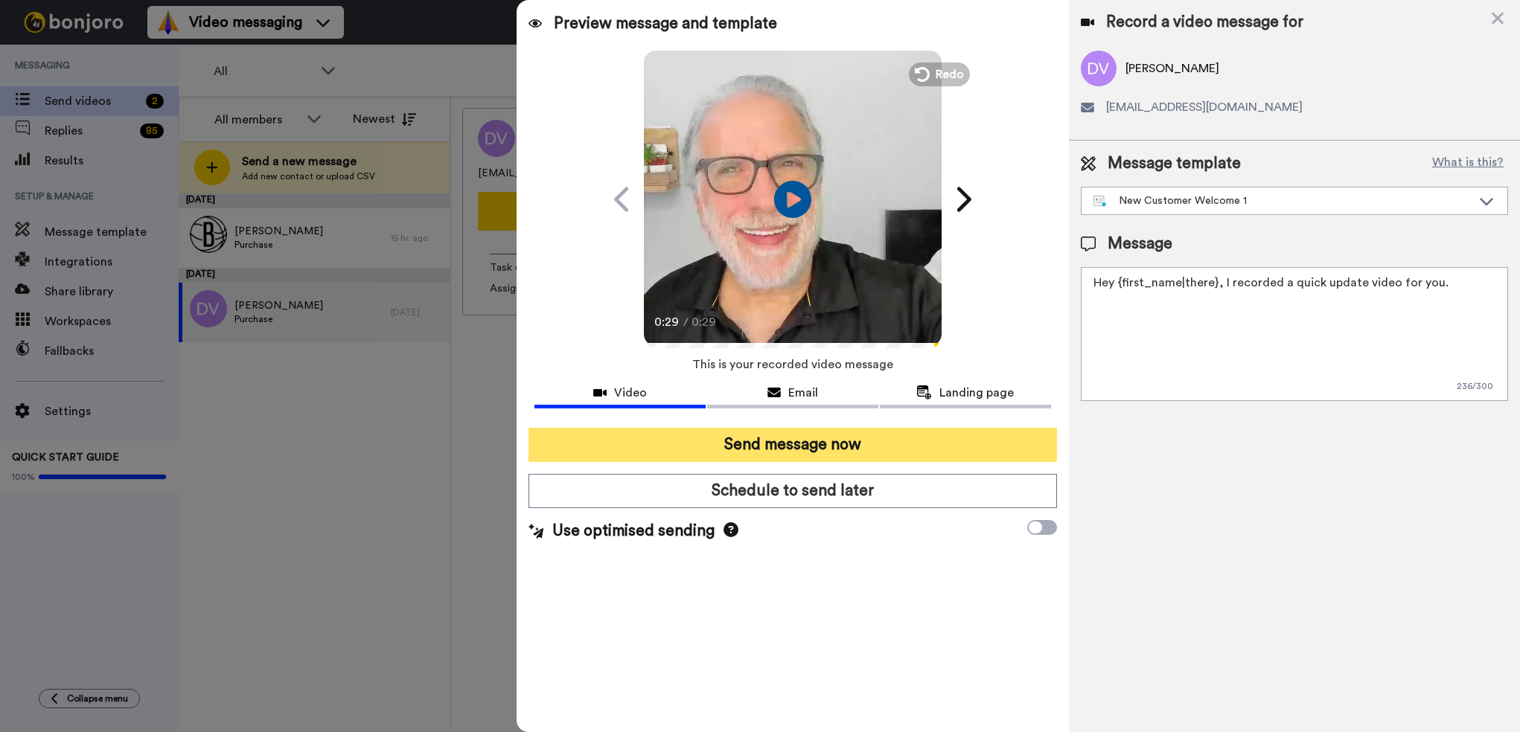
click at [764, 453] on button "Send message now" at bounding box center [792, 445] width 528 height 34
